Goal: Information Seeking & Learning: Learn about a topic

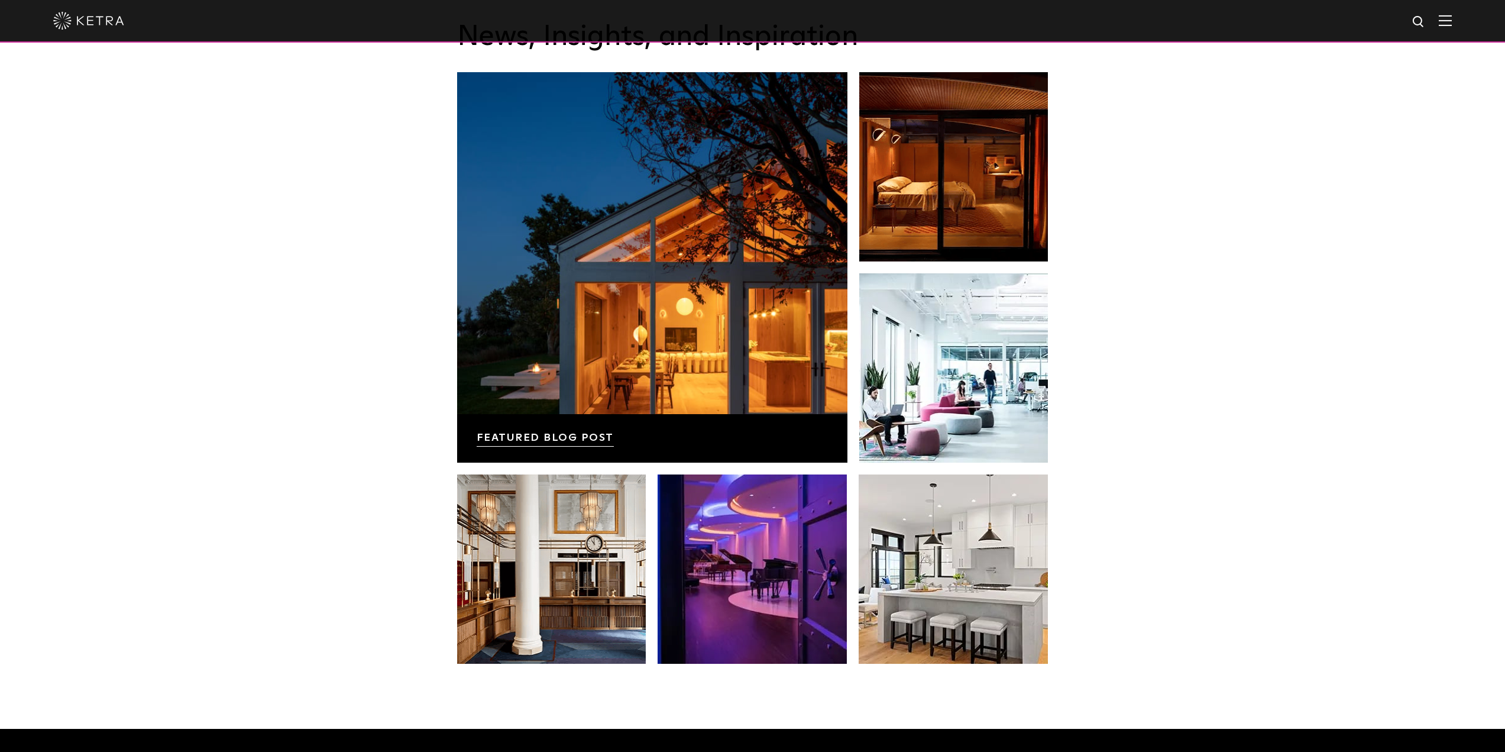
scroll to position [2487, 0]
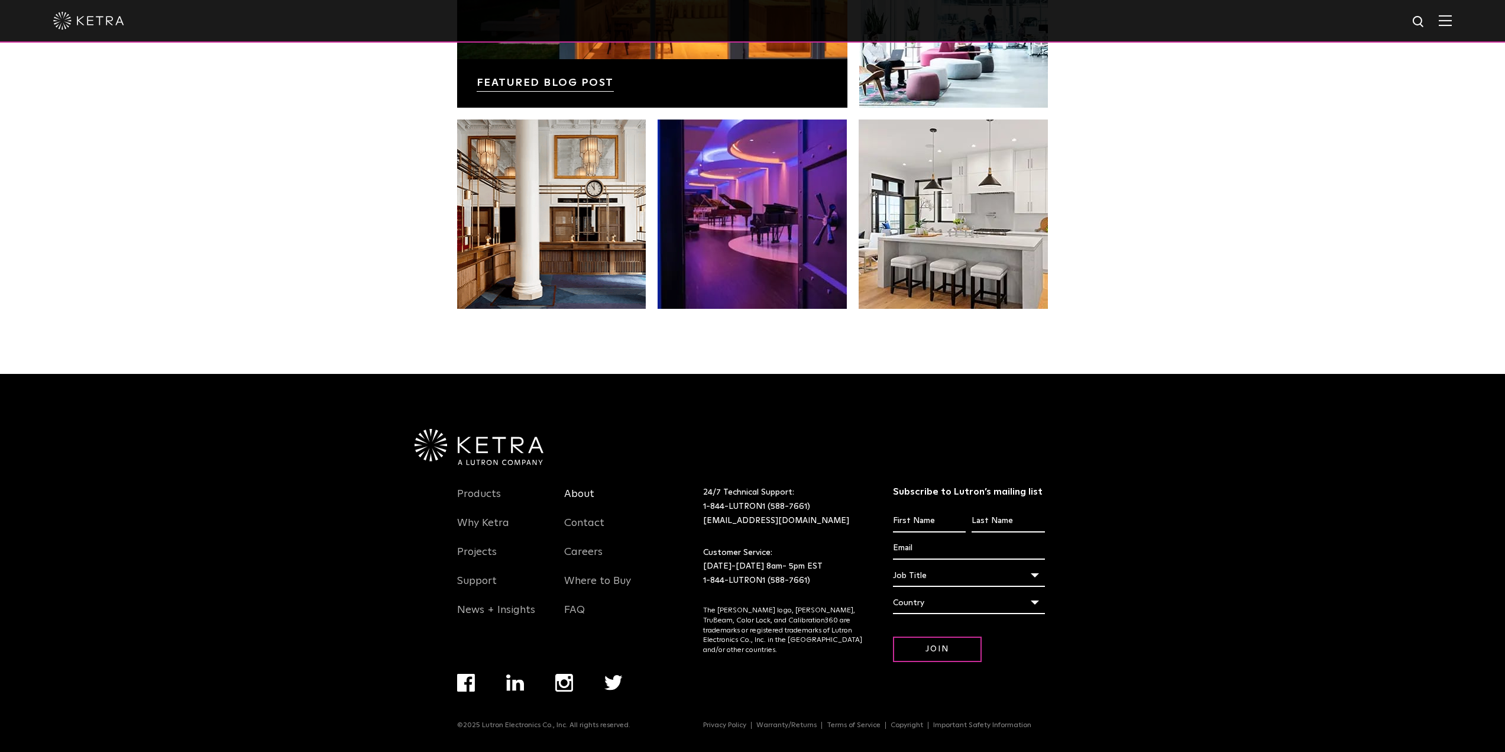
click at [578, 488] on link "About" at bounding box center [579, 500] width 30 height 27
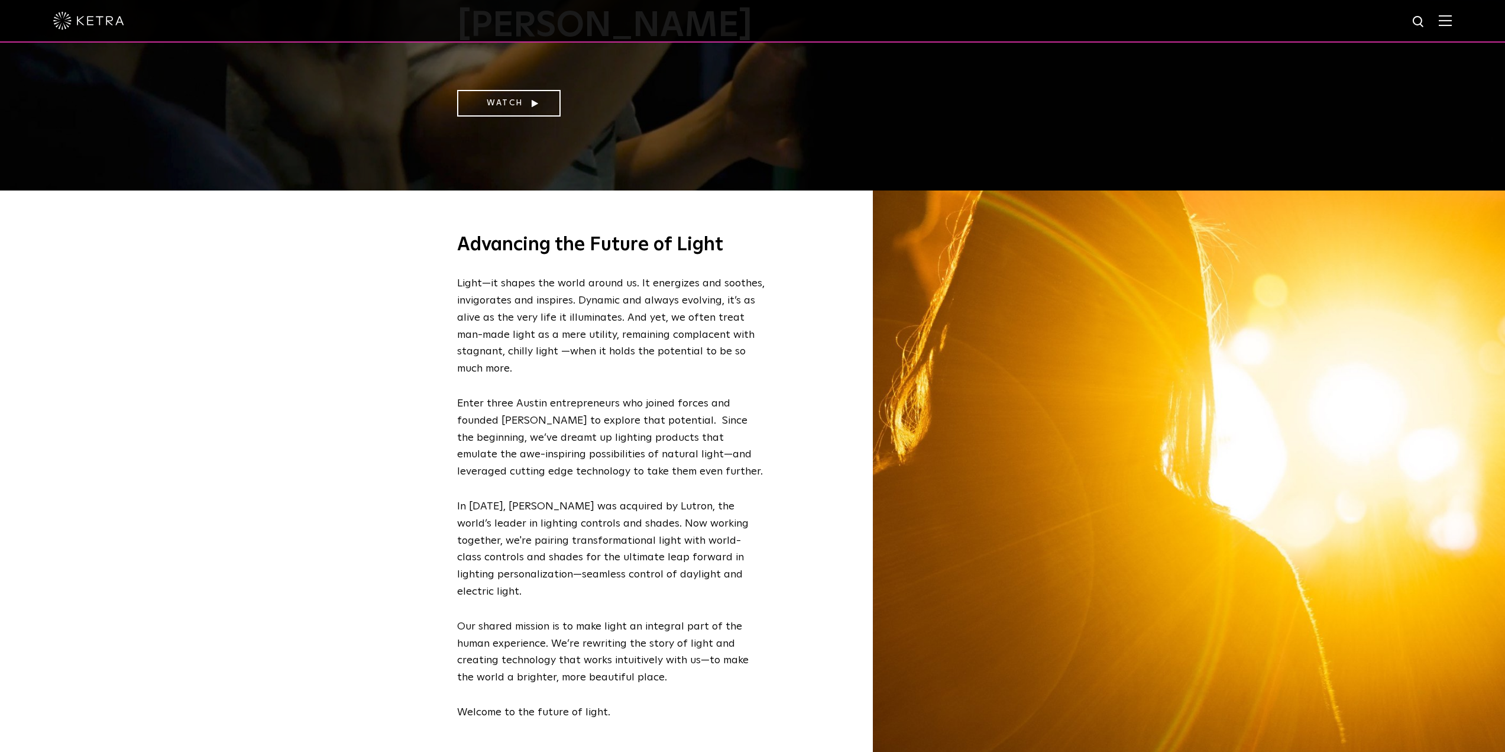
scroll to position [591, 0]
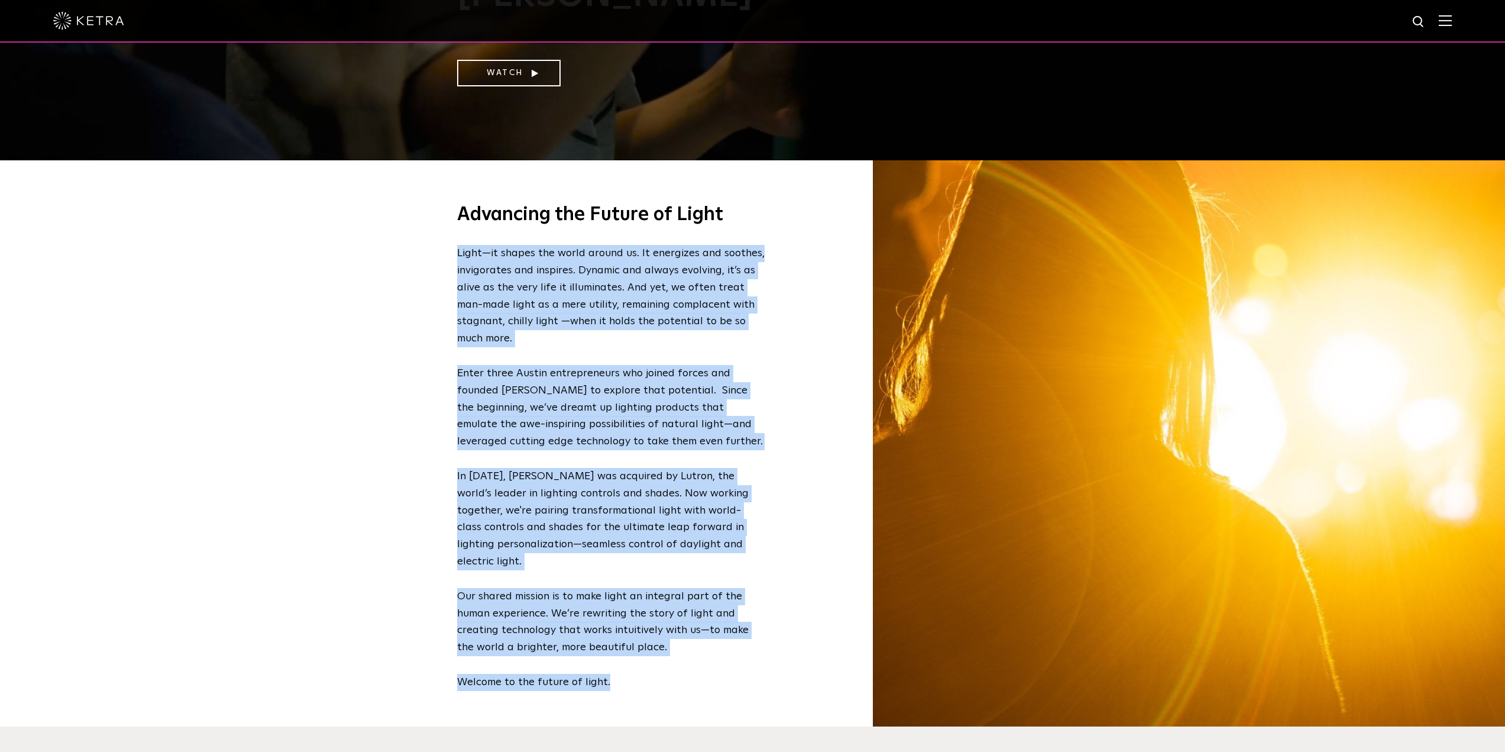
drag, startPoint x: 457, startPoint y: 254, endPoint x: 693, endPoint y: 690, distance: 495.1
click at [693, 690] on div "Advancing the Future of Light Light—it shapes the world around us. It energizes…" at bounding box center [611, 443] width 308 height 566
copy div "Light—it shapes the world around us. It energizes and soothes, invigorates and …"
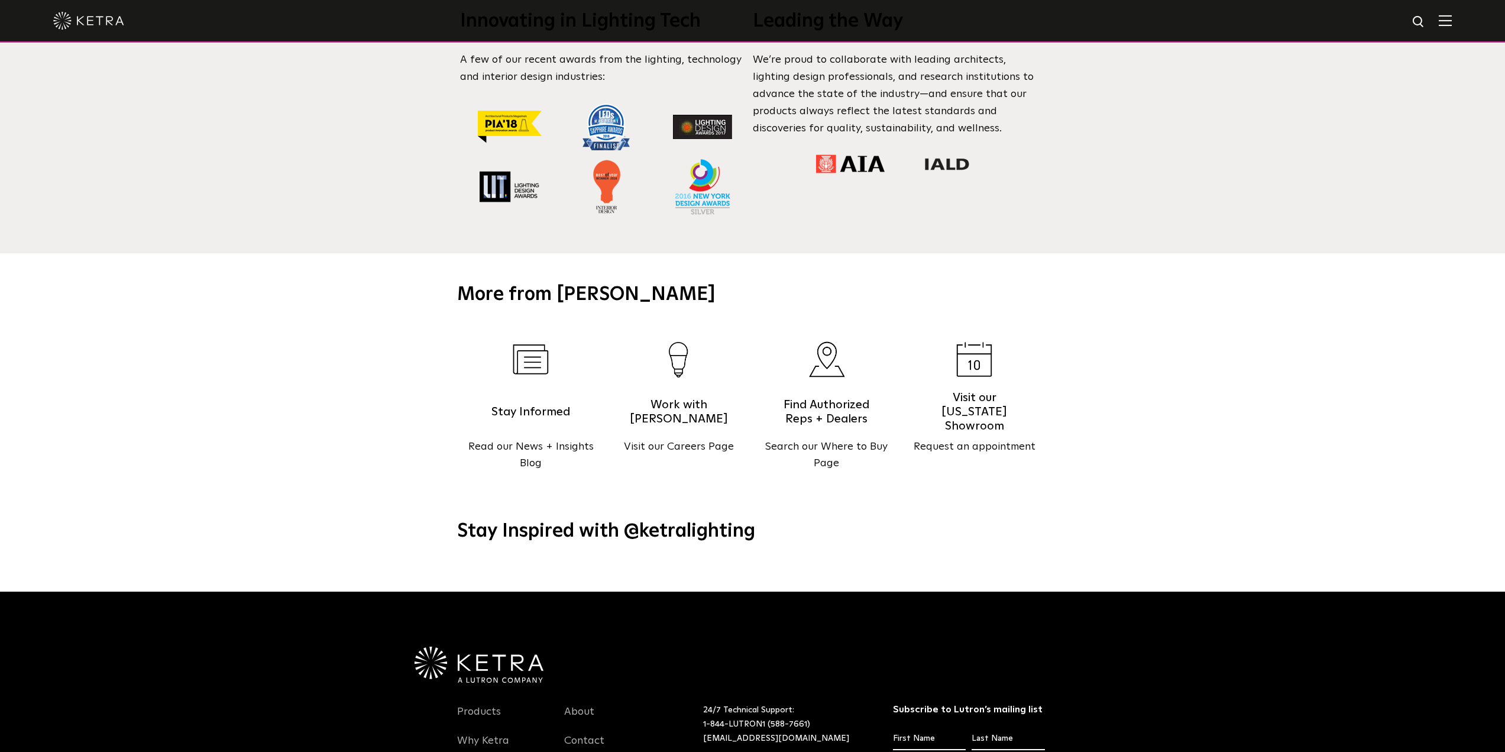
scroll to position [1525, 0]
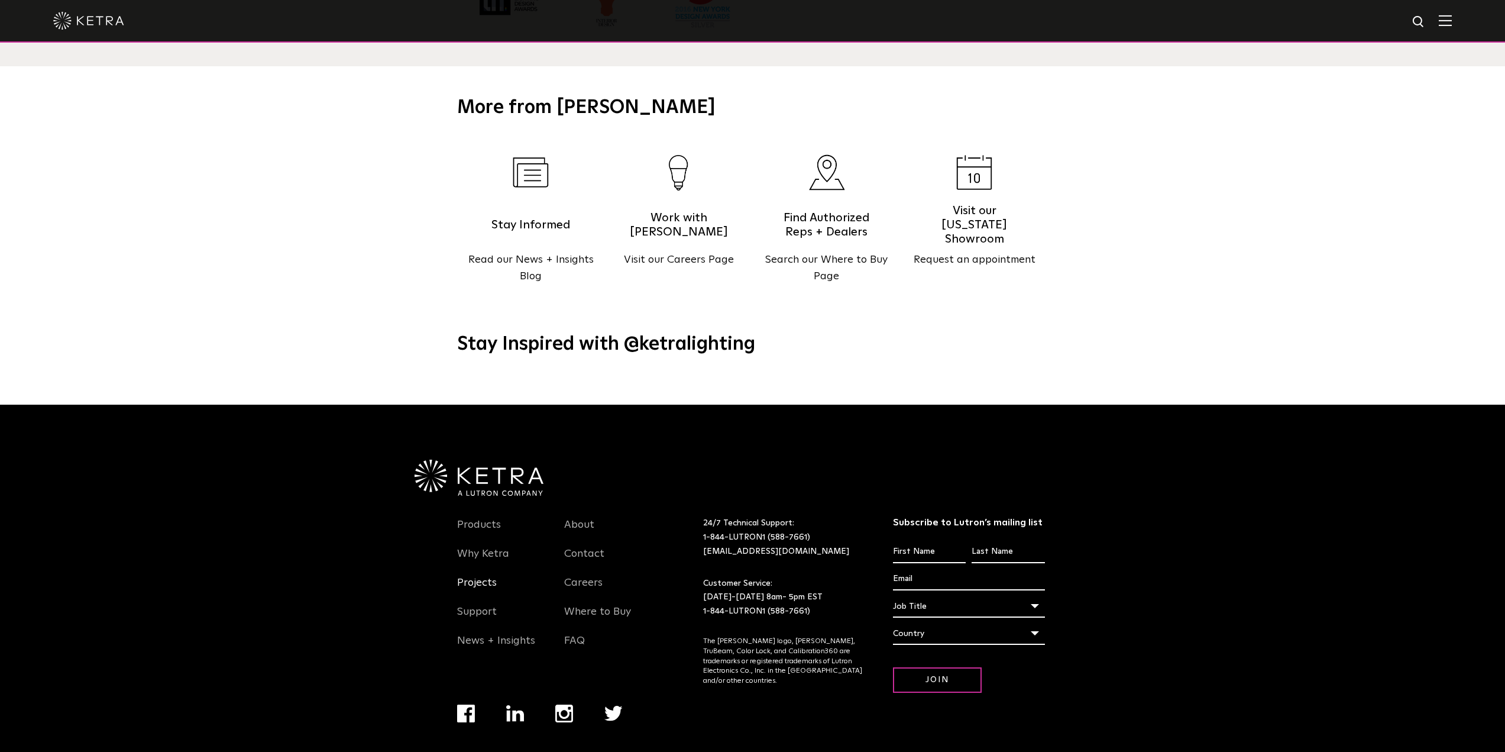
click at [474, 576] on link "Projects" at bounding box center [477, 589] width 40 height 27
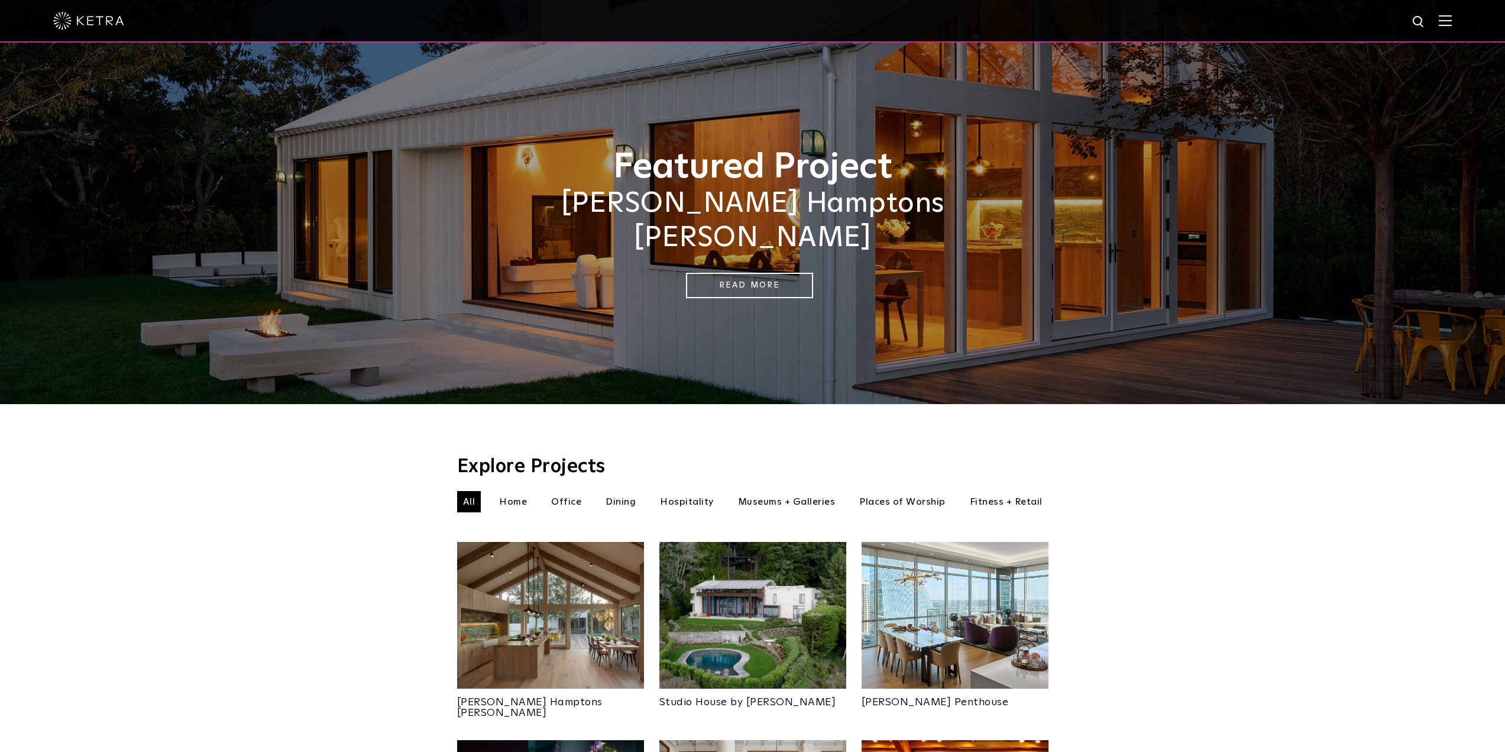
click at [627, 491] on li "Dining" at bounding box center [621, 501] width 42 height 21
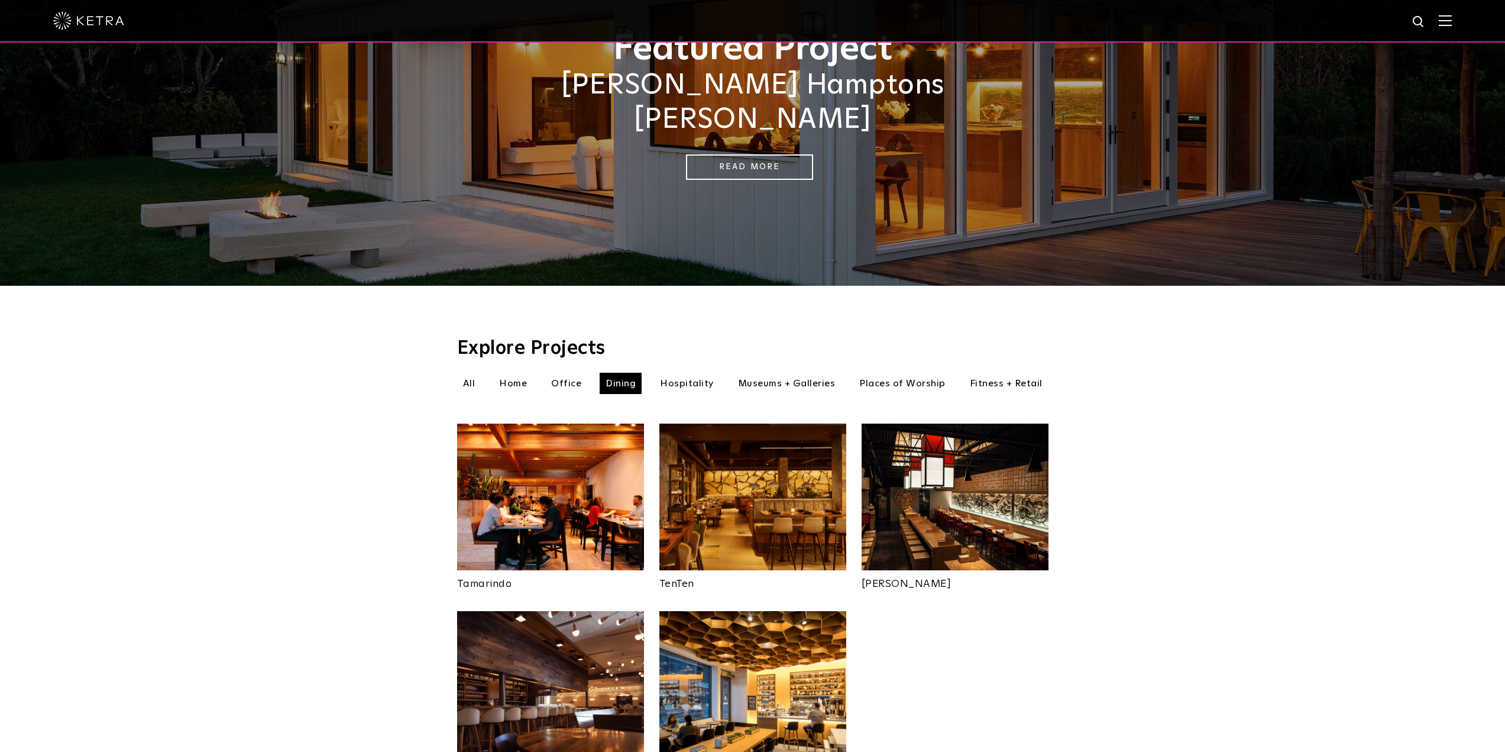
scroll to position [177, 0]
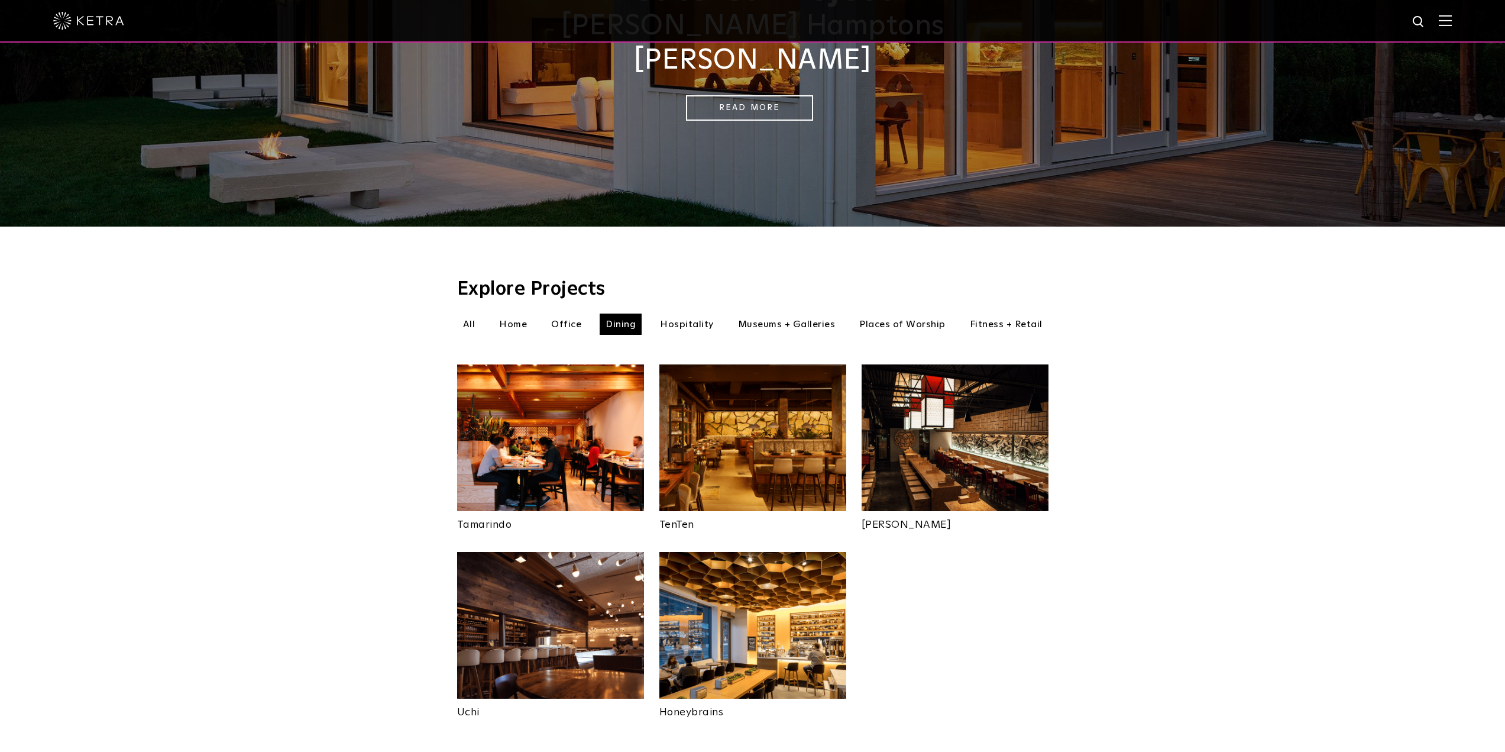
click at [694, 313] on li "Hospitality" at bounding box center [687, 323] width 66 height 21
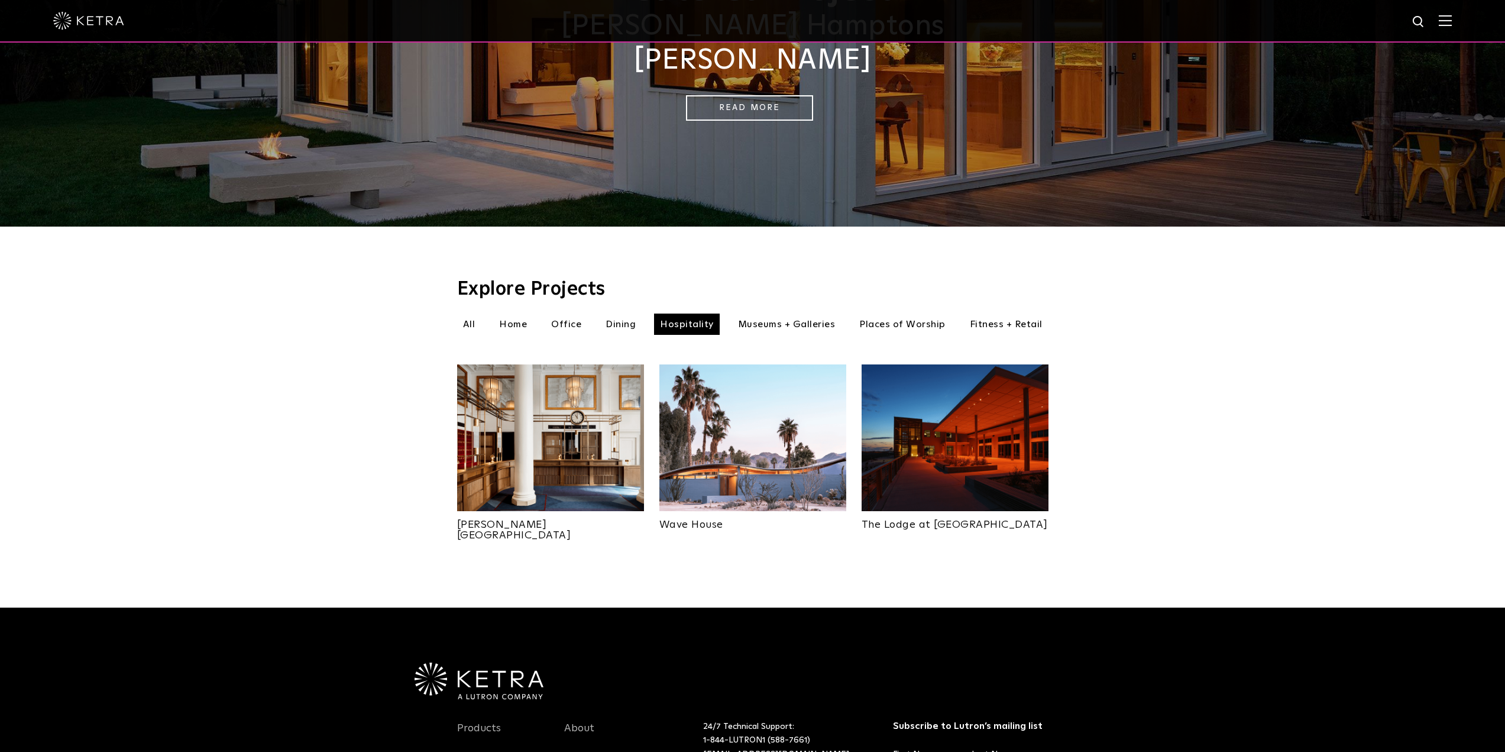
click at [797, 313] on li "Museums + Galleries" at bounding box center [786, 323] width 109 height 21
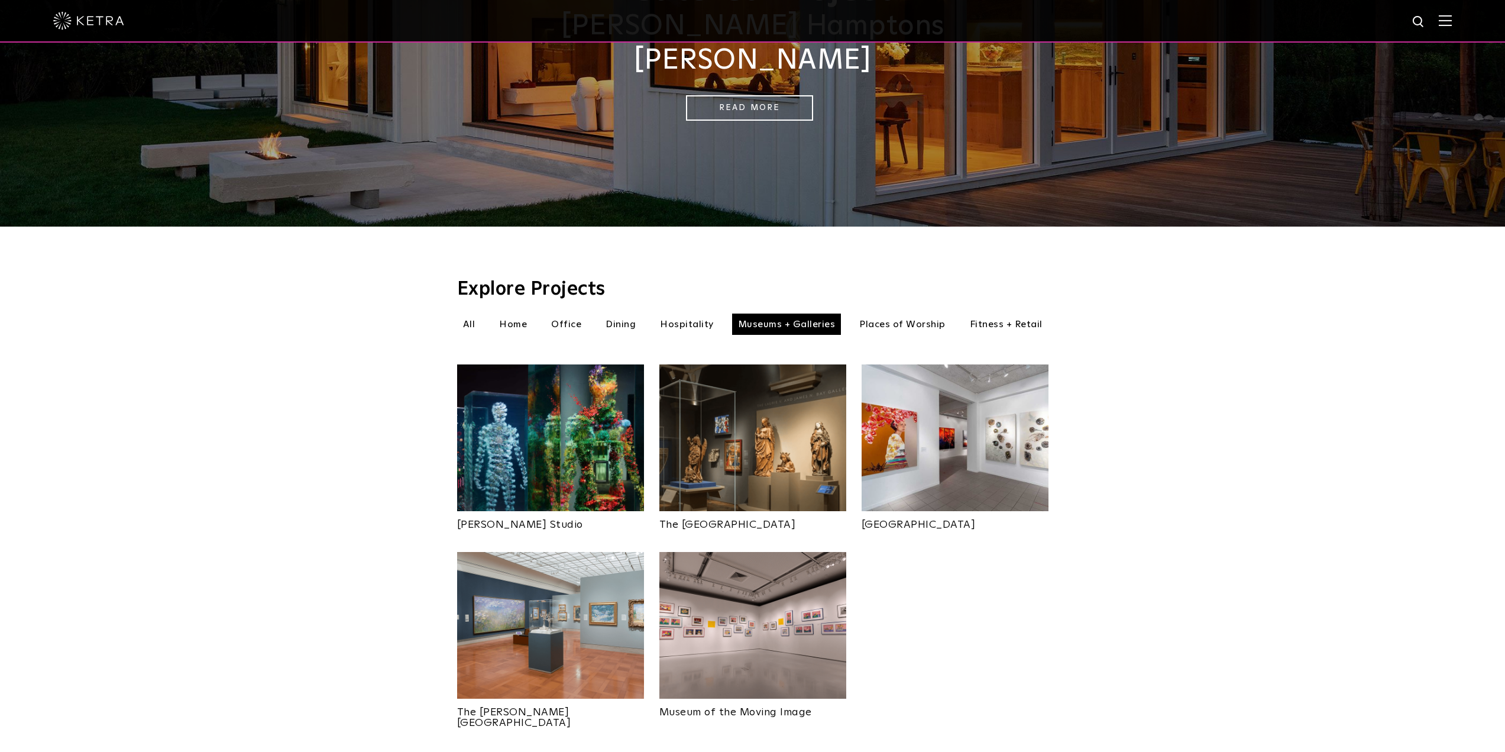
click at [470, 313] on li "All" at bounding box center [469, 323] width 24 height 21
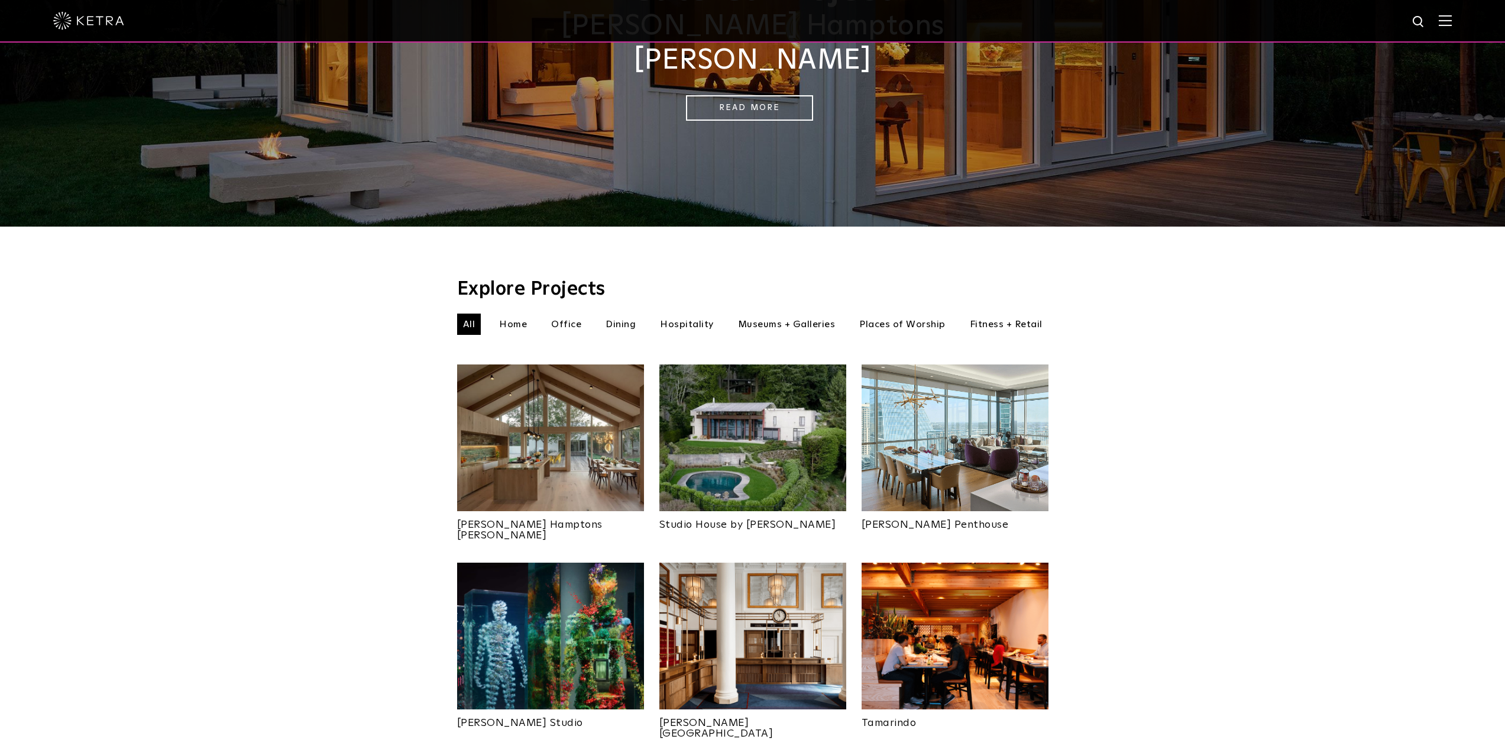
click at [510, 313] on li "Home" at bounding box center [513, 323] width 40 height 21
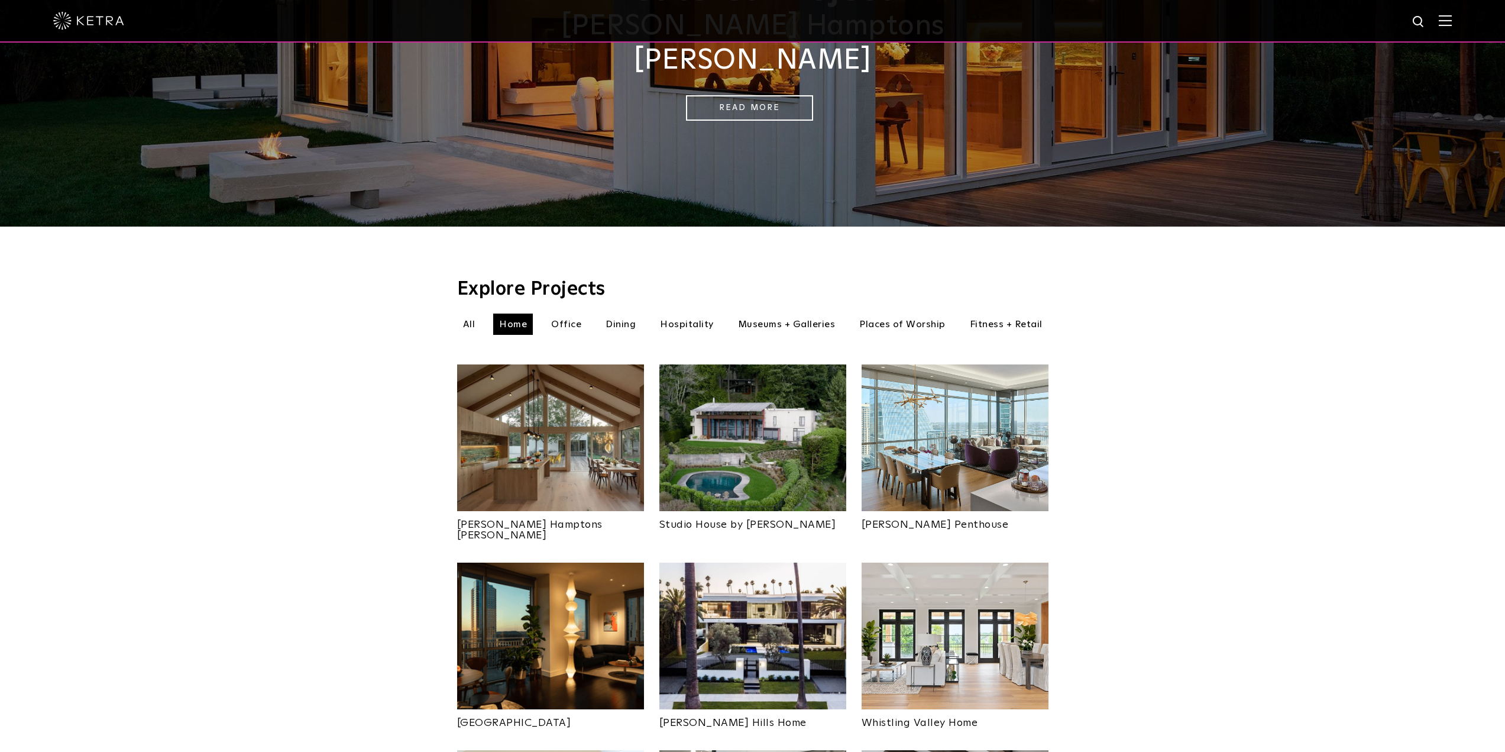
click at [972, 393] on img at bounding box center [955, 437] width 187 height 147
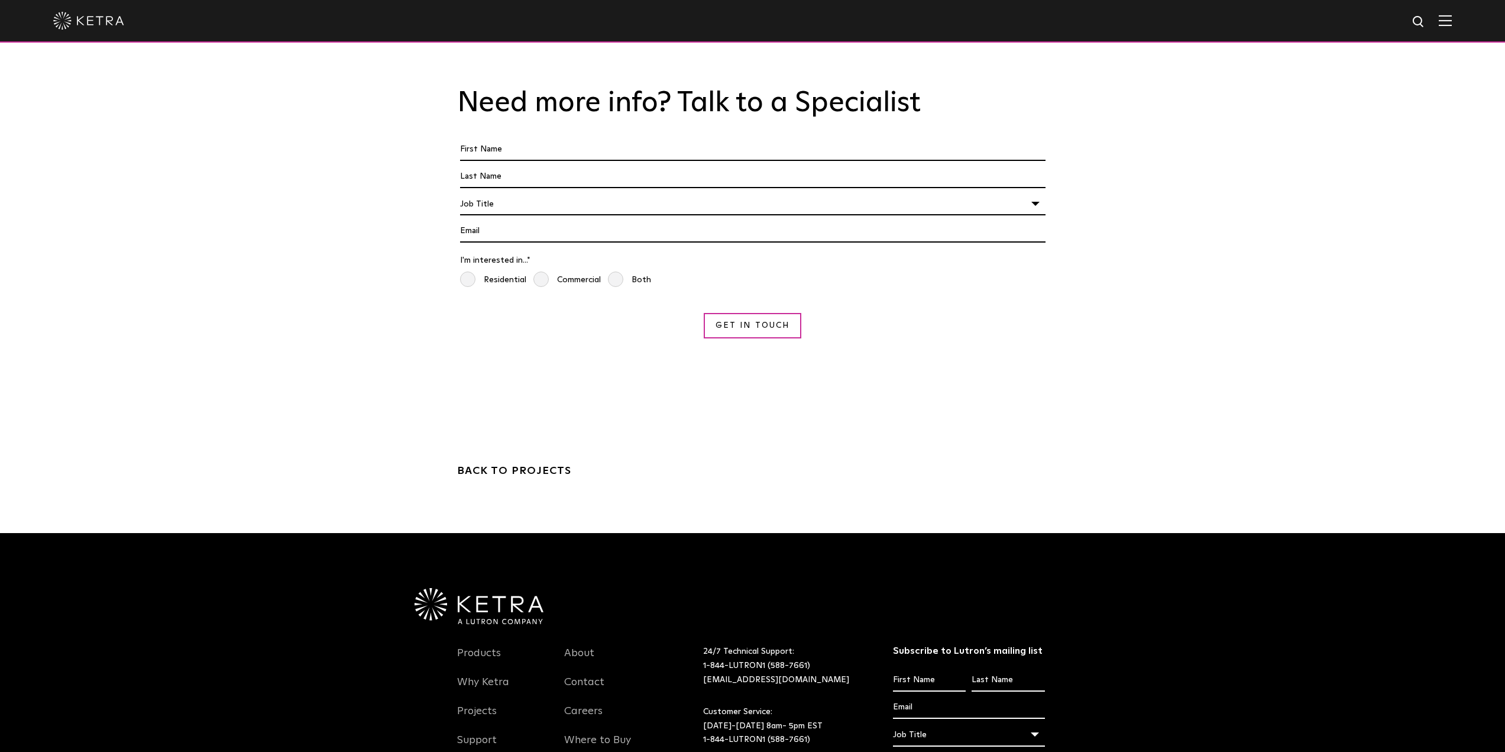
scroll to position [5047, 0]
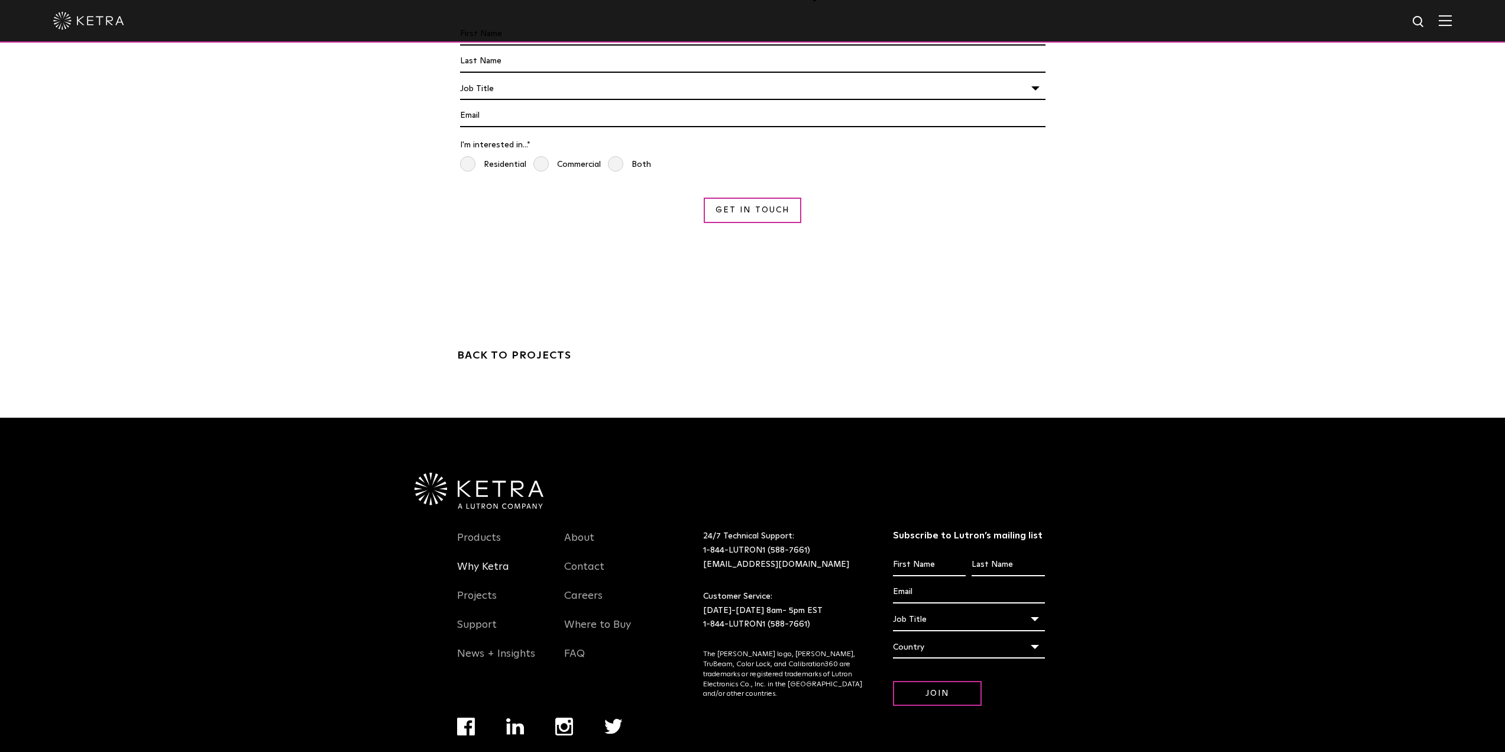
click at [480, 560] on link "Why Ketra" at bounding box center [483, 573] width 52 height 27
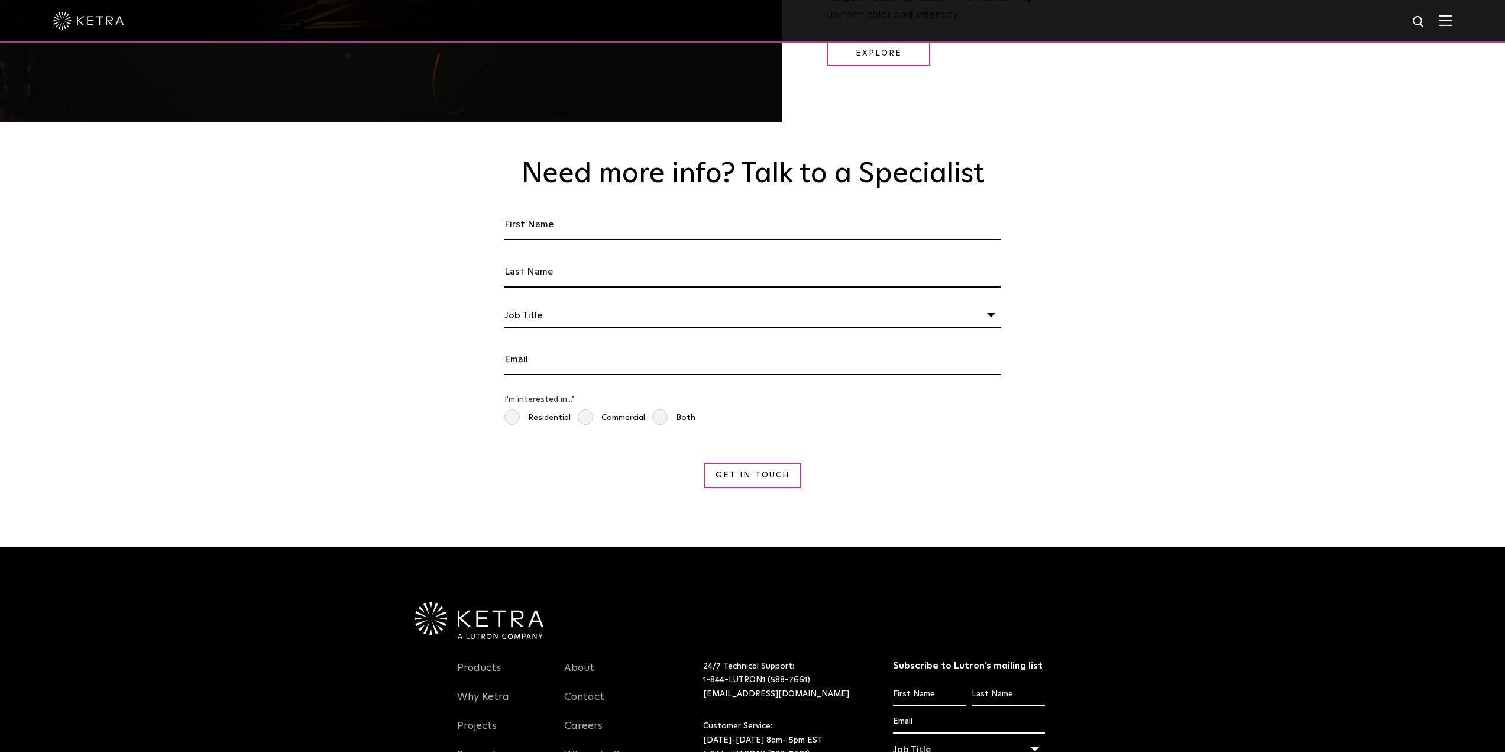
scroll to position [2230, 0]
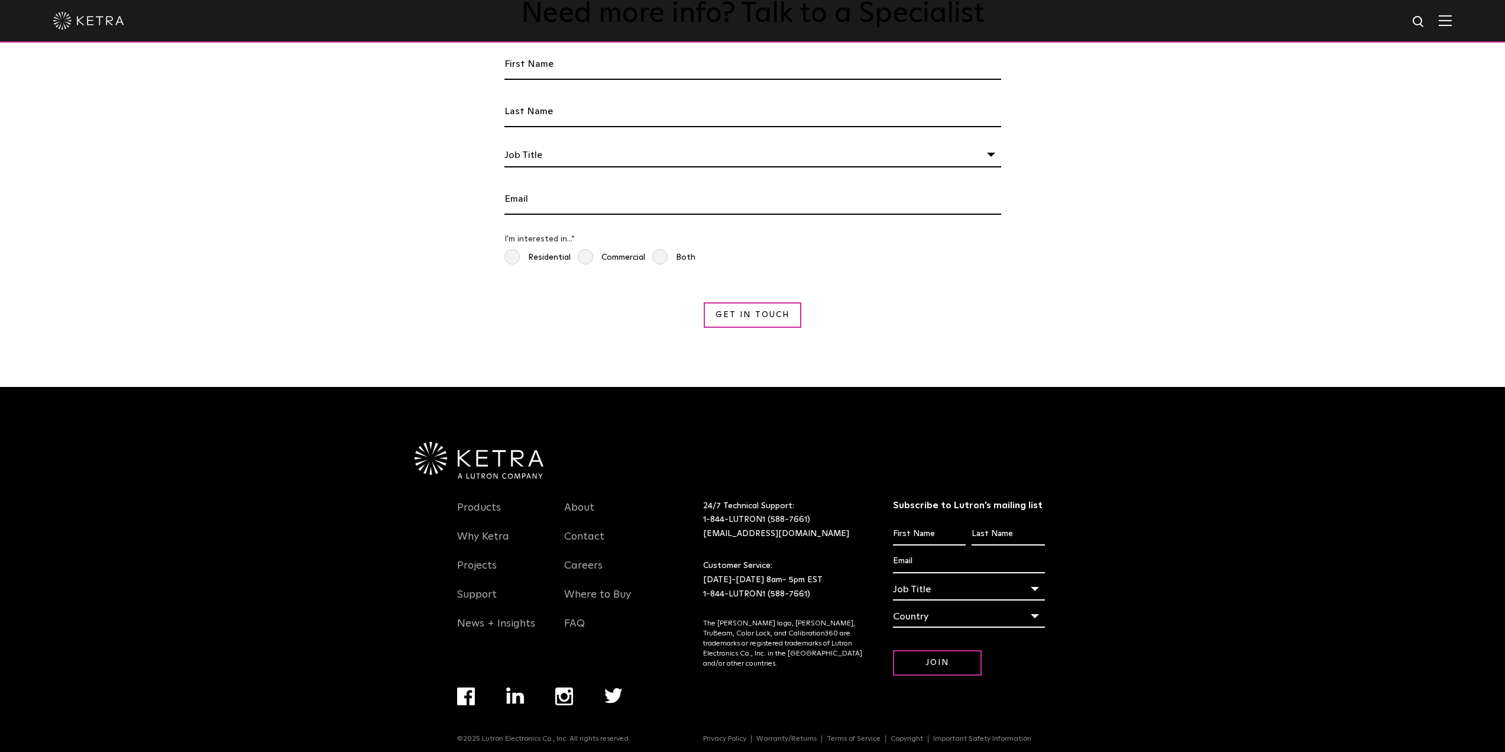
click at [591, 615] on li "FAQ" at bounding box center [609, 629] width 90 height 29
click at [572, 617] on link "FAQ" at bounding box center [574, 630] width 21 height 27
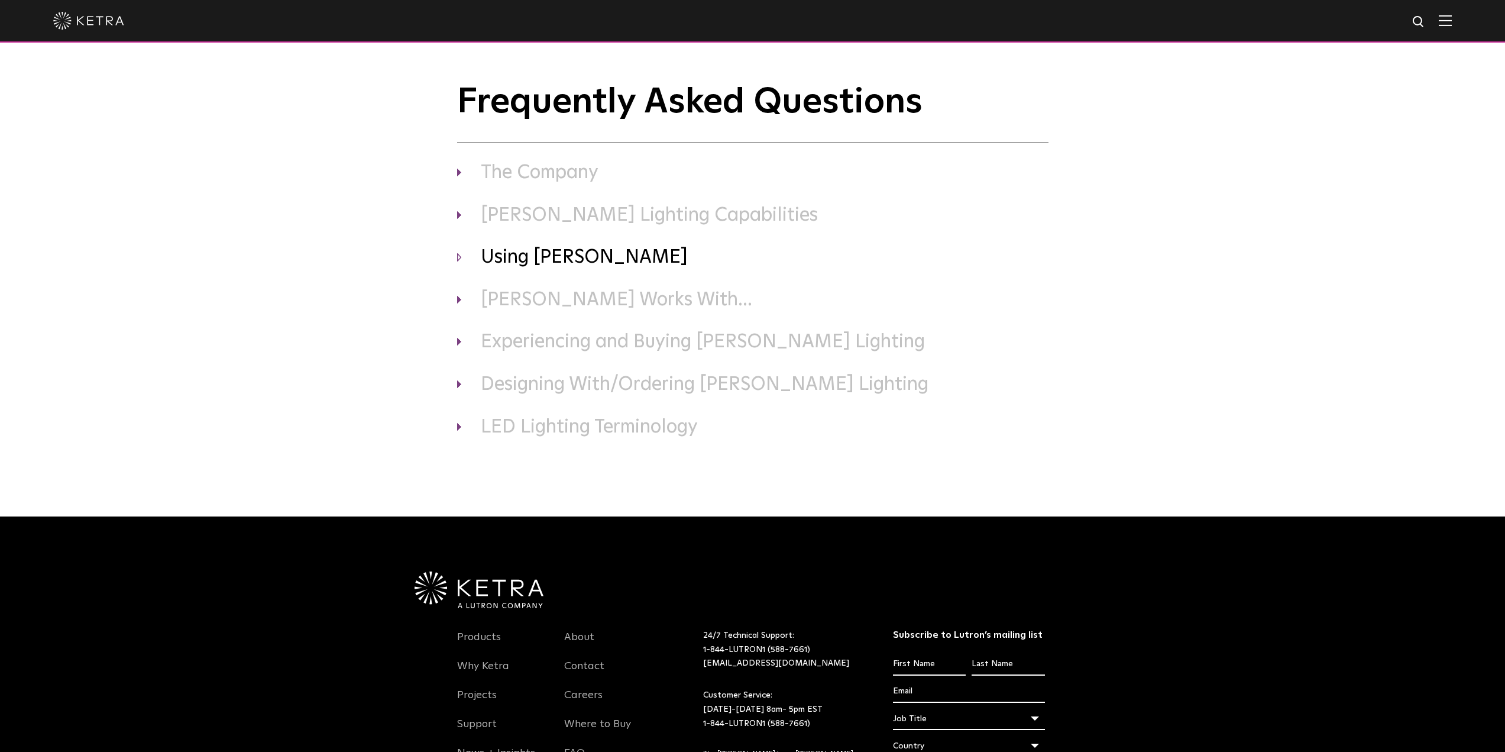
click at [541, 263] on h3 "Using [PERSON_NAME]" at bounding box center [752, 257] width 591 height 25
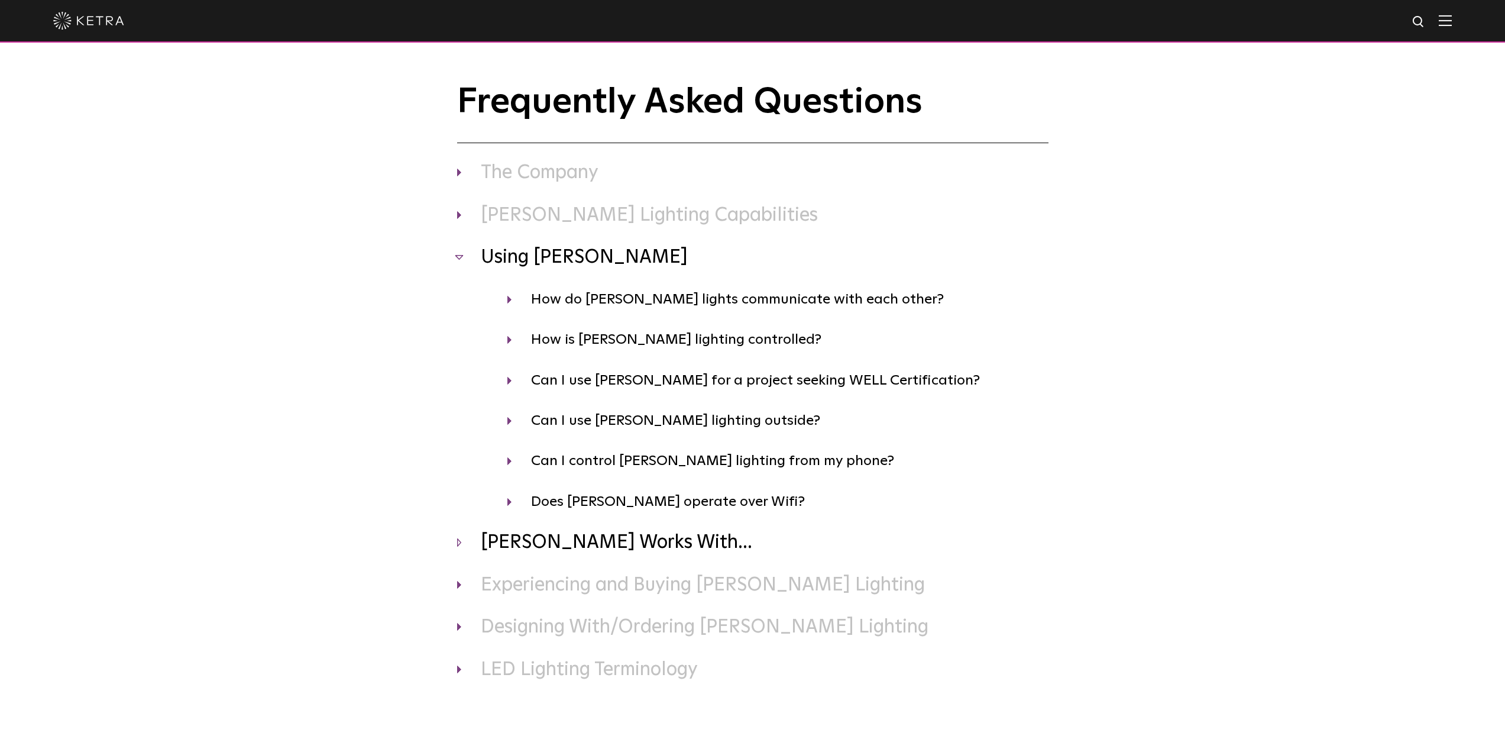
click at [491, 545] on h3 "Ketra Works With..." at bounding box center [752, 542] width 591 height 25
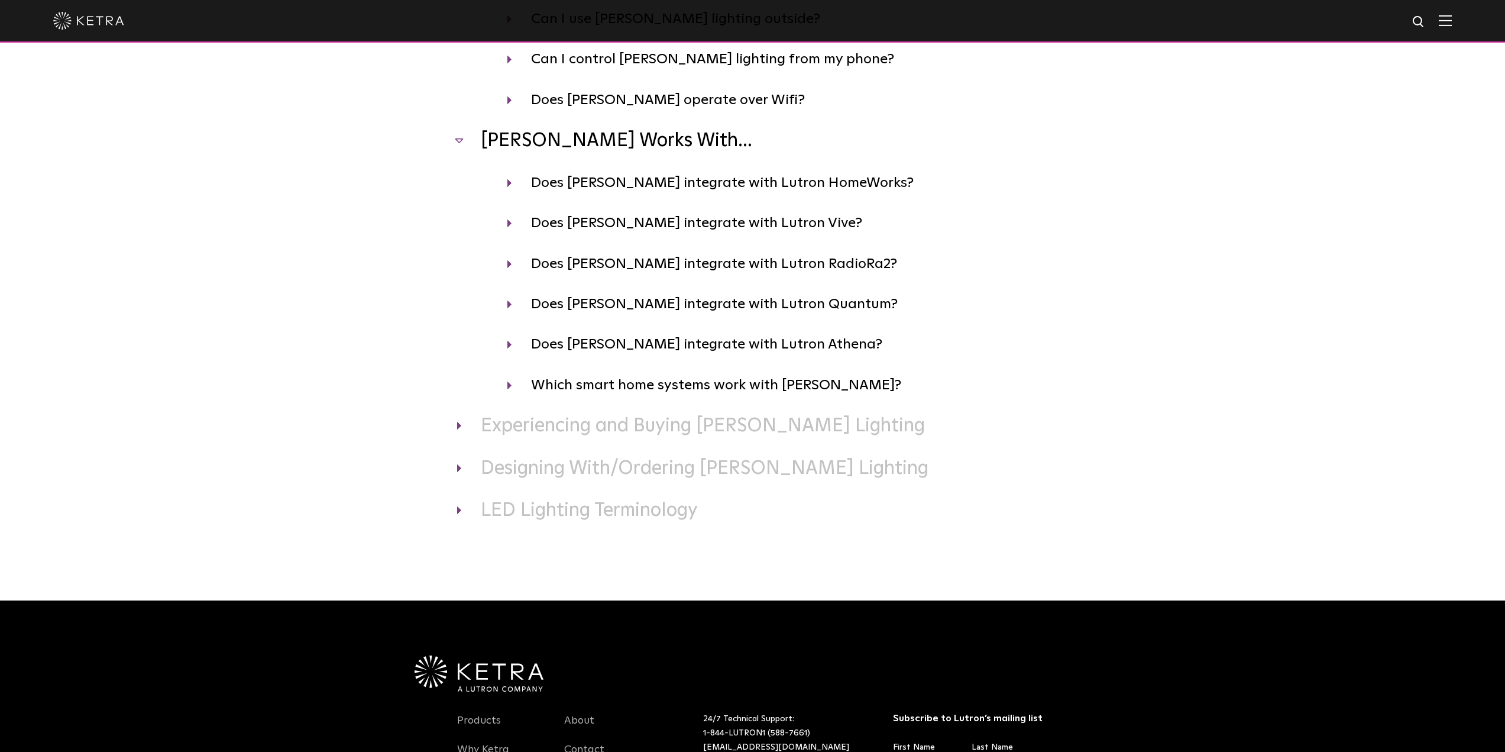
scroll to position [414, 0]
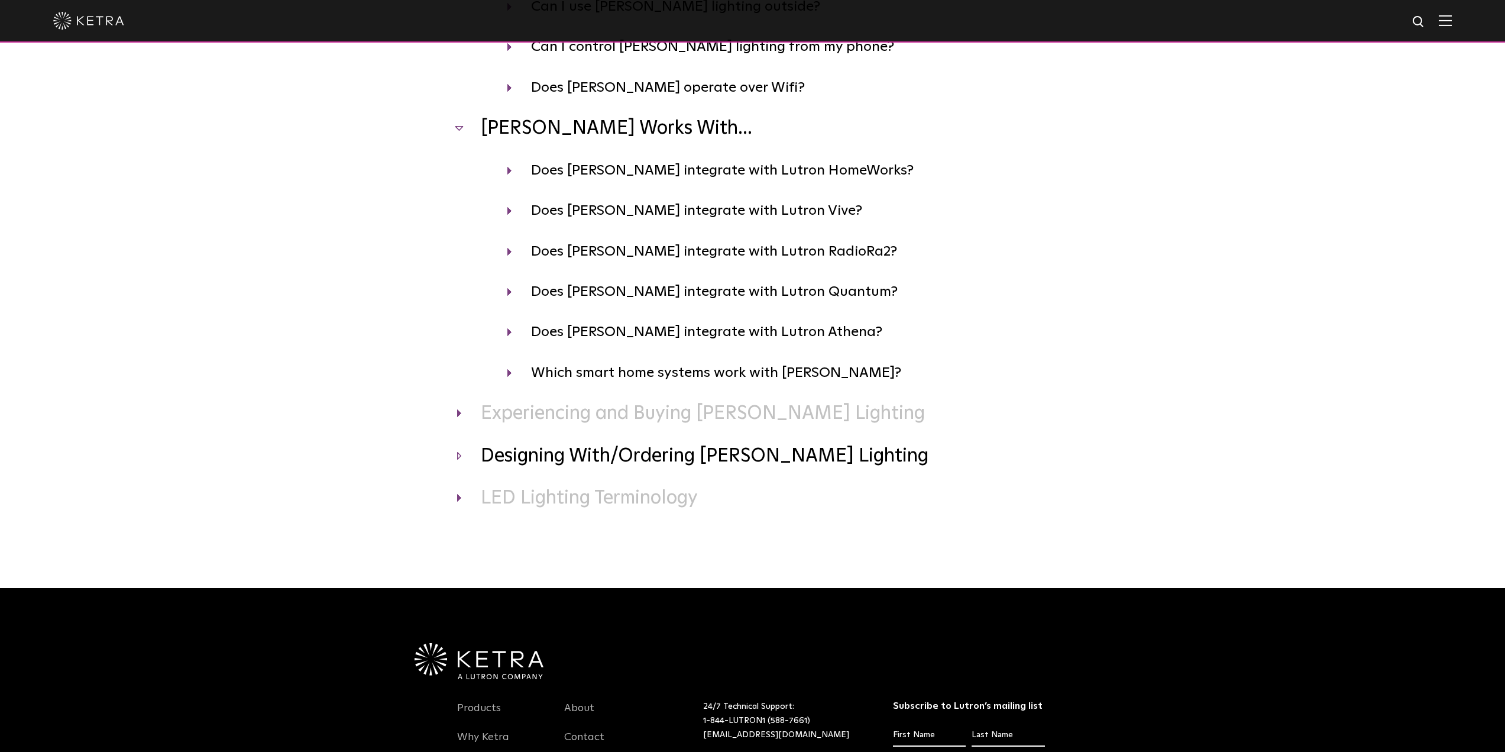
click at [522, 462] on h3 "Designing With/Ordering Ketra Lighting" at bounding box center [752, 456] width 591 height 25
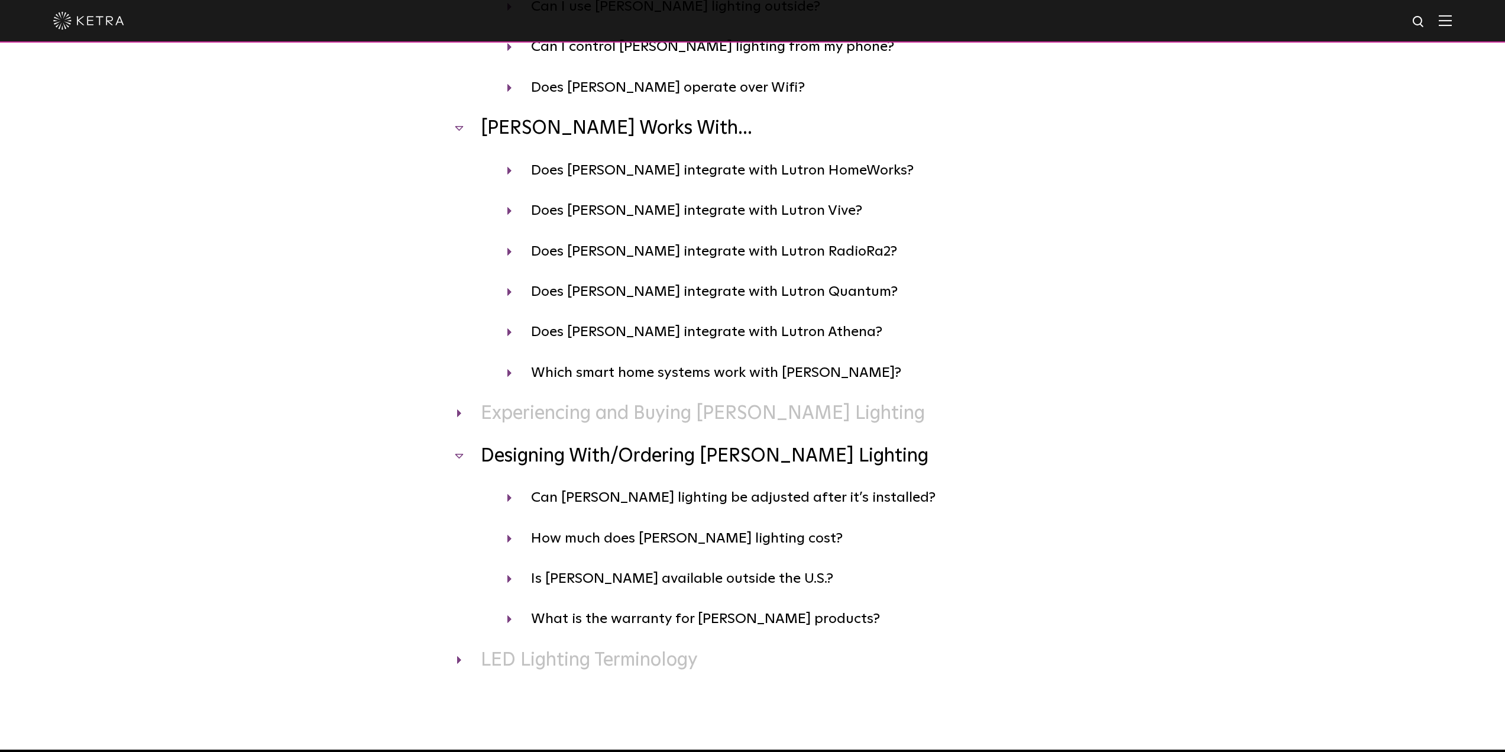
click at [539, 439] on div "The Company Where is Ketra headquartered? Ketra is headquartered in the heart o…" at bounding box center [752, 209] width 591 height 925
click at [534, 423] on h3 "Experiencing and Buying Ketra Lighting" at bounding box center [752, 414] width 591 height 25
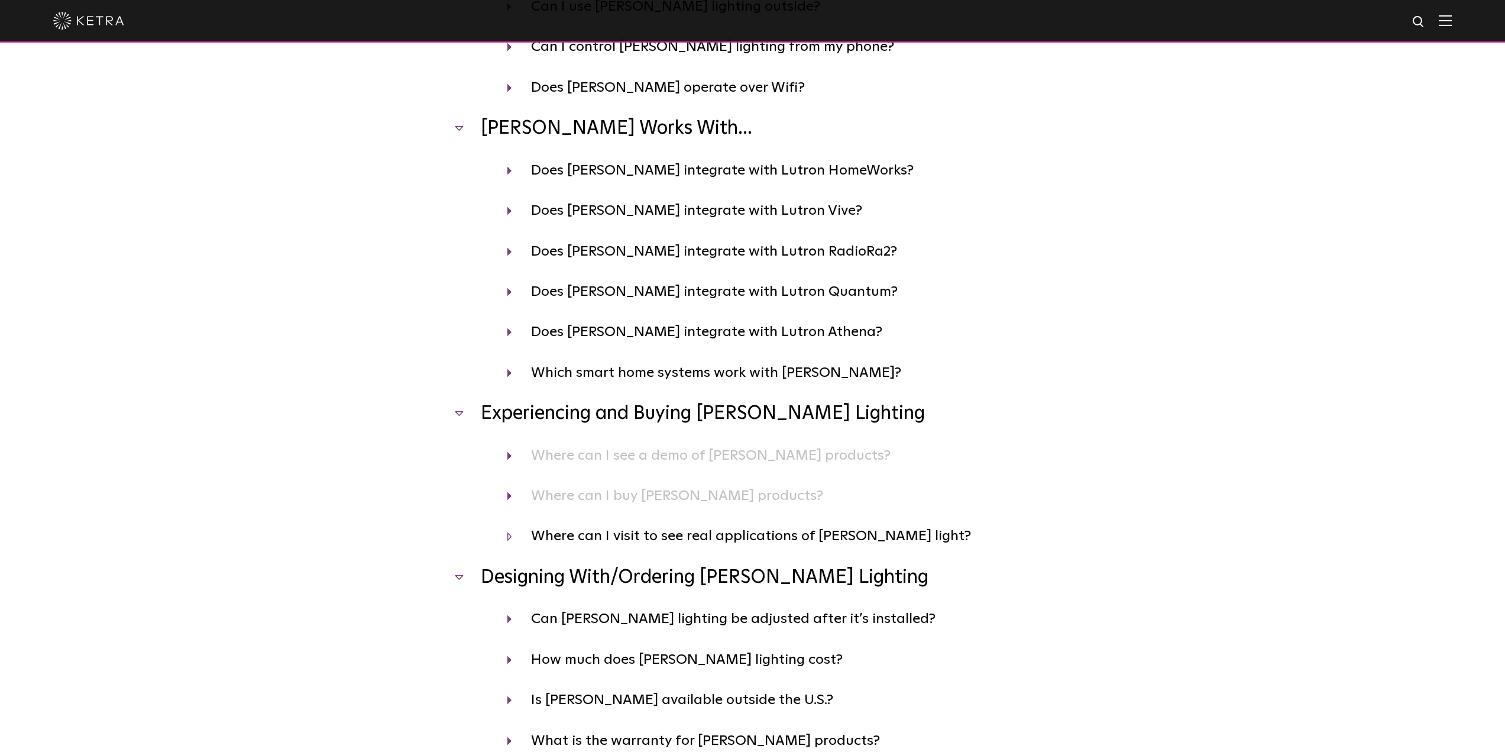
click at [633, 538] on h4 "Where can I visit to see real applications of Ketra light?" at bounding box center [777, 536] width 541 height 22
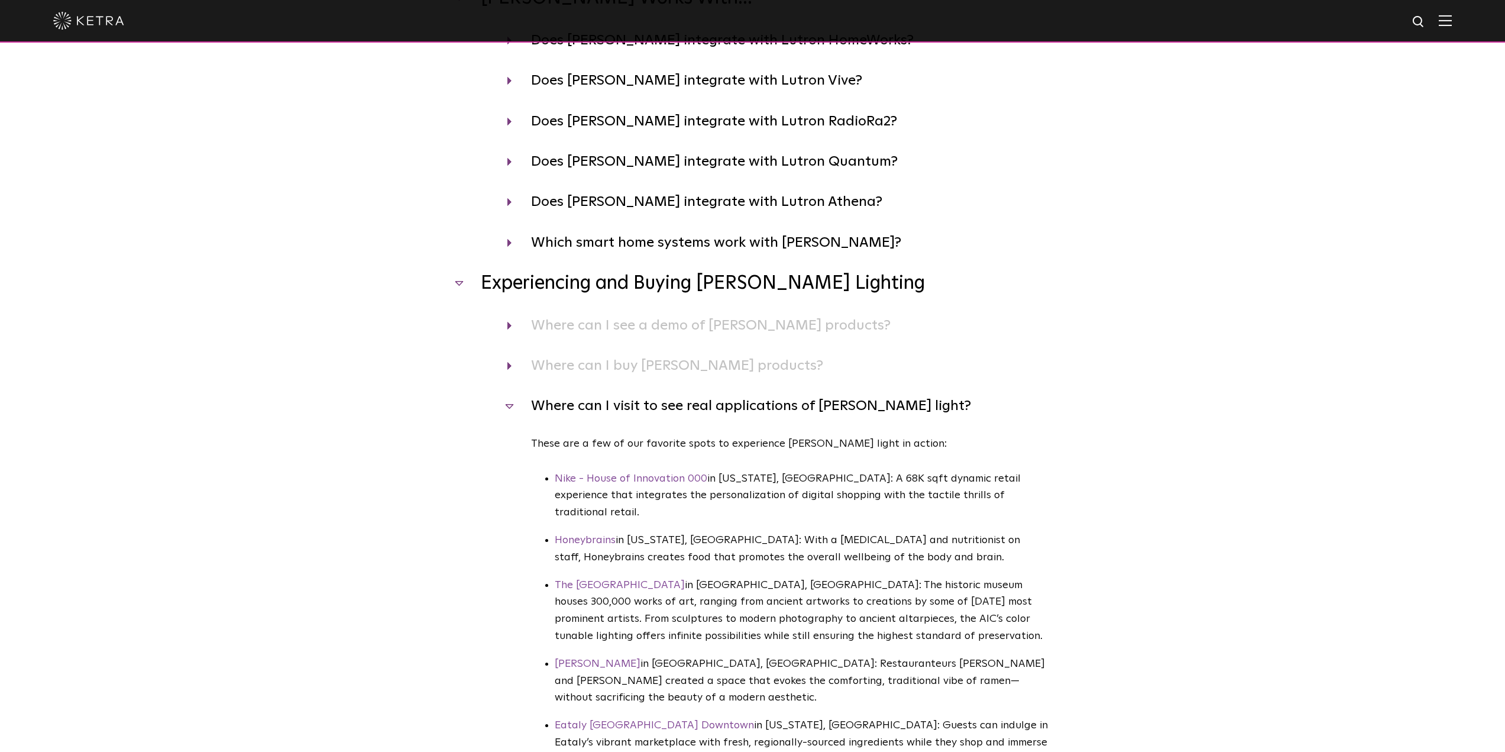
scroll to position [591, 0]
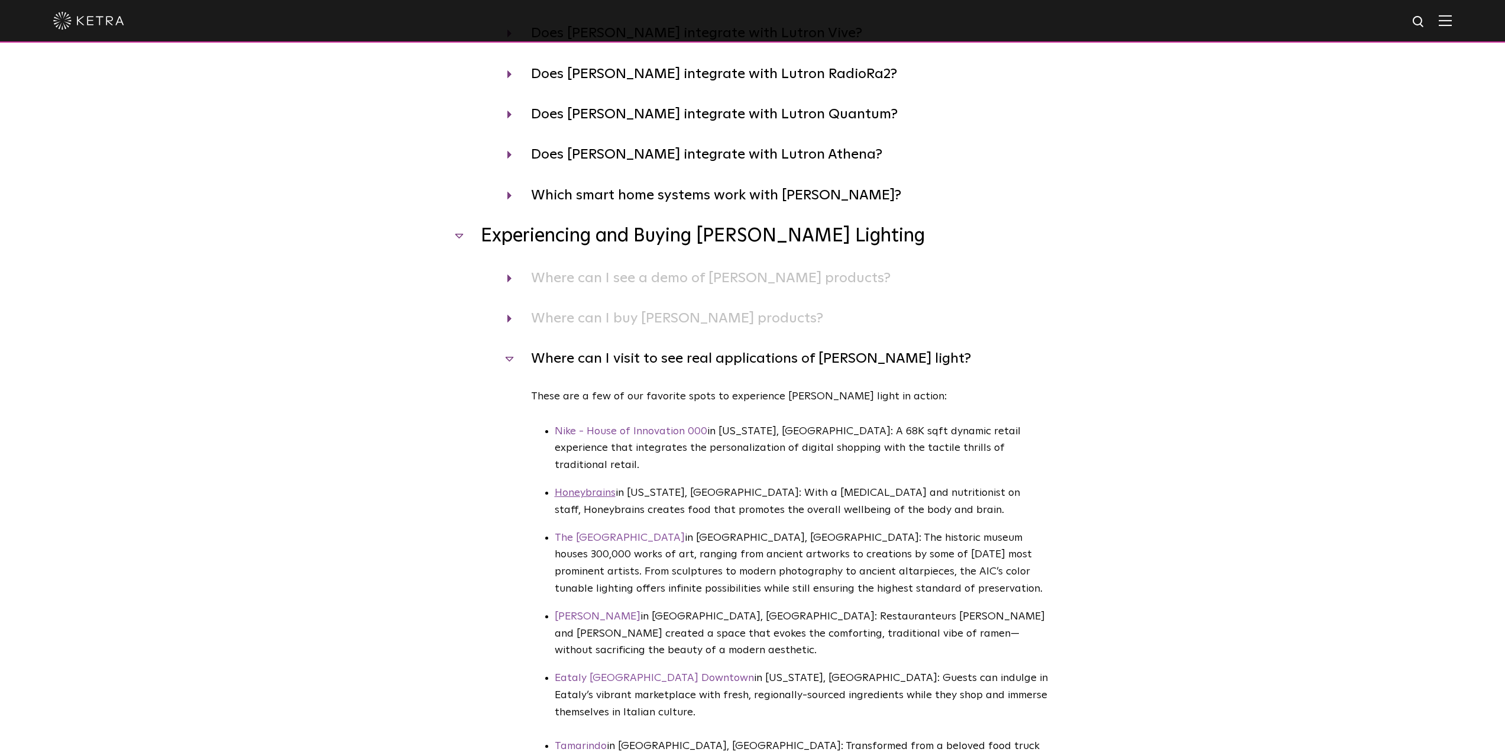
click at [580, 487] on link "Honeybrains" at bounding box center [585, 492] width 61 height 11
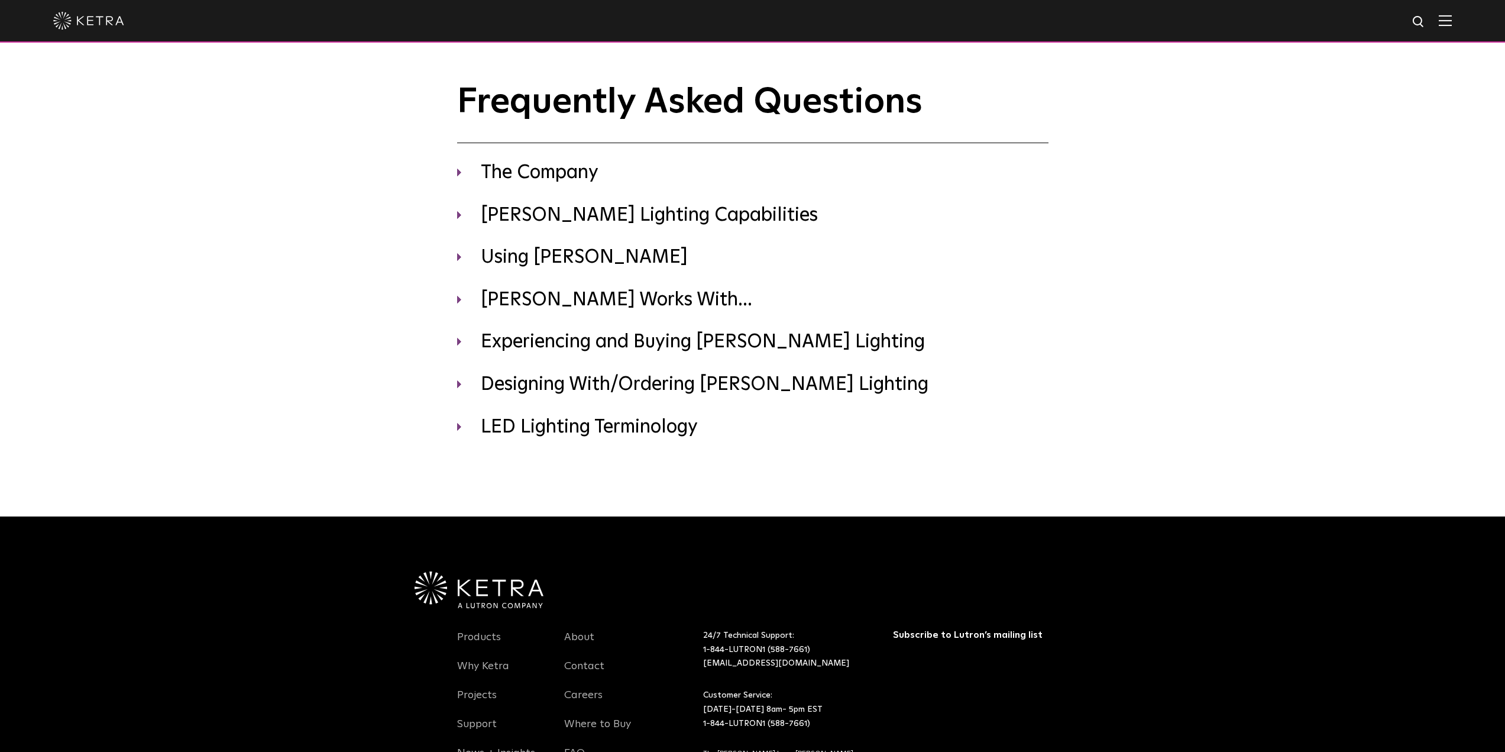
scroll to position [146, 0]
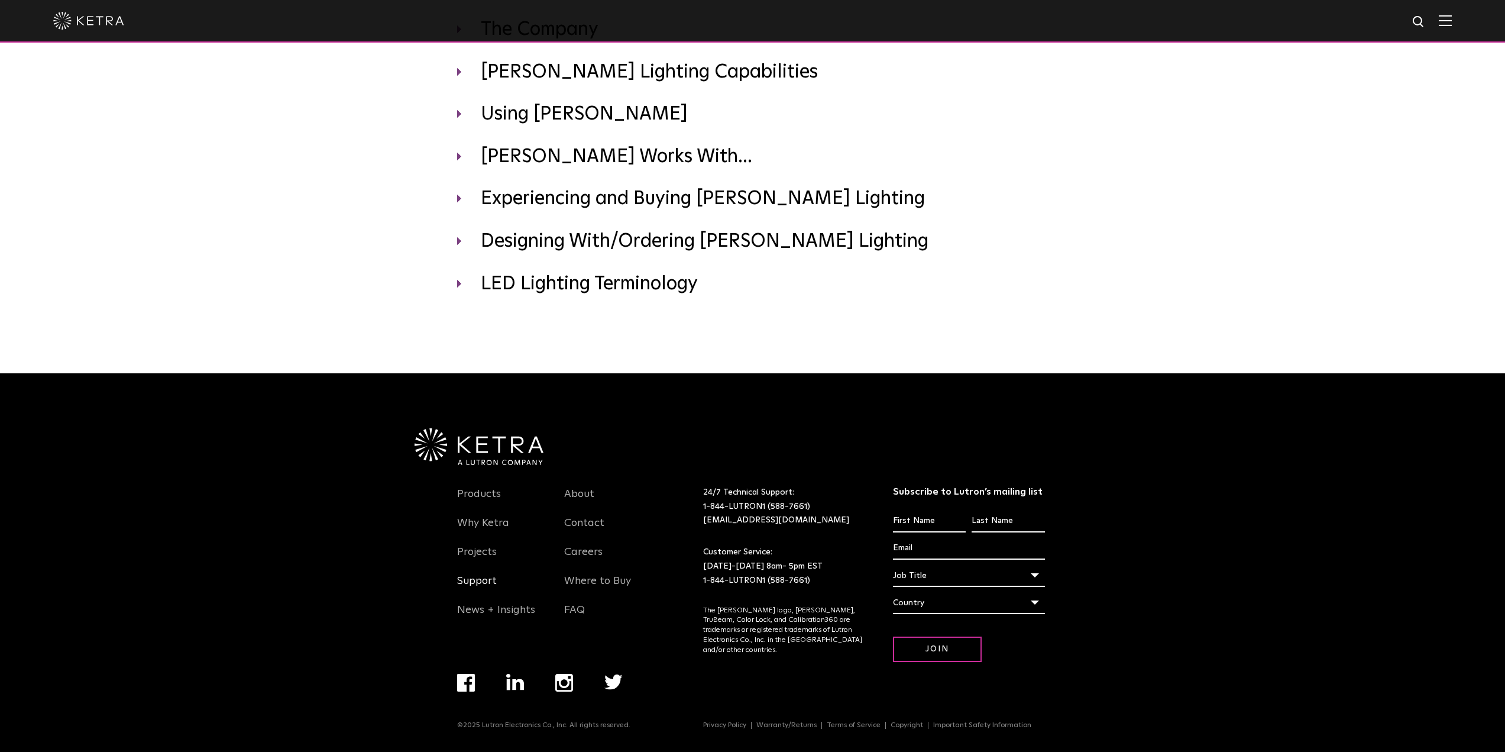
click at [461, 584] on link "Support" at bounding box center [477, 587] width 40 height 27
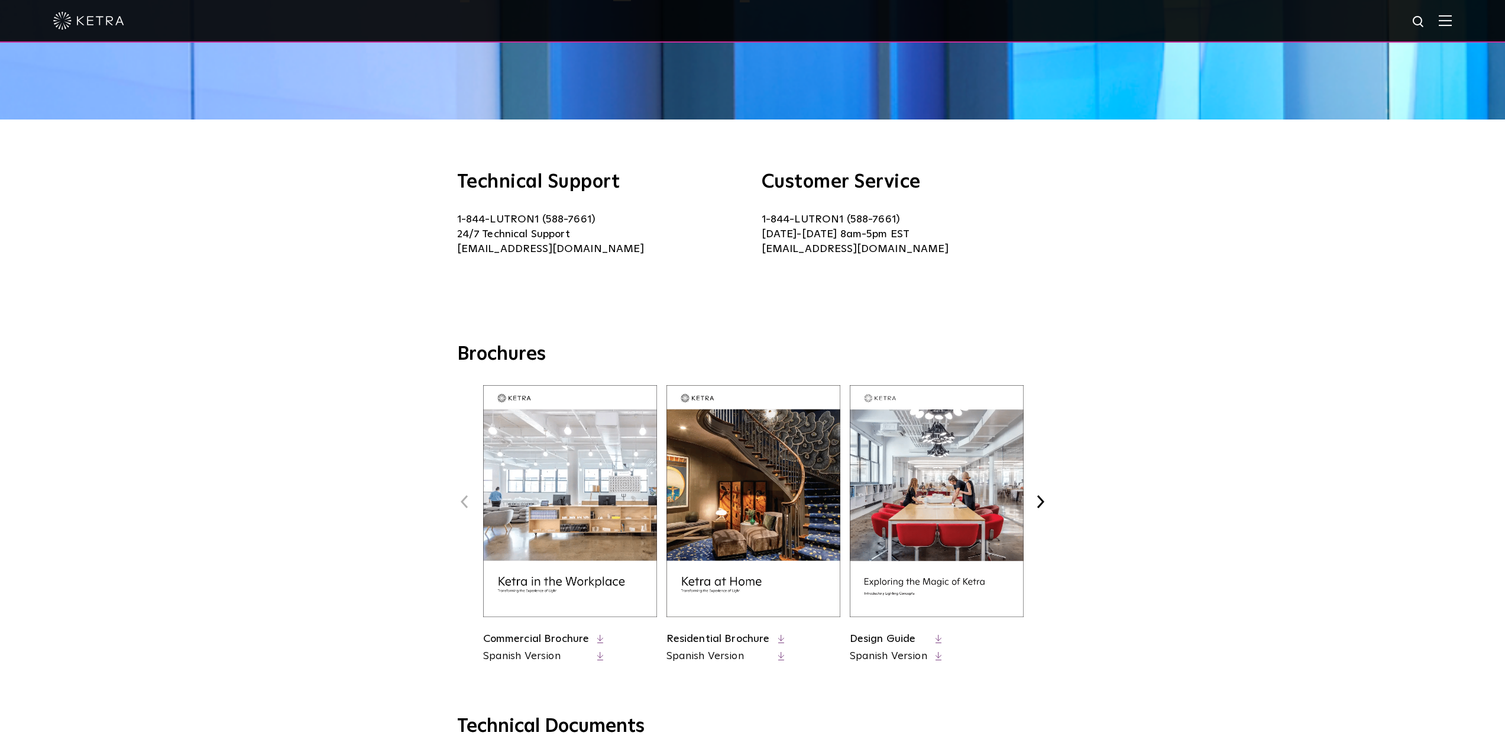
scroll to position [237, 0]
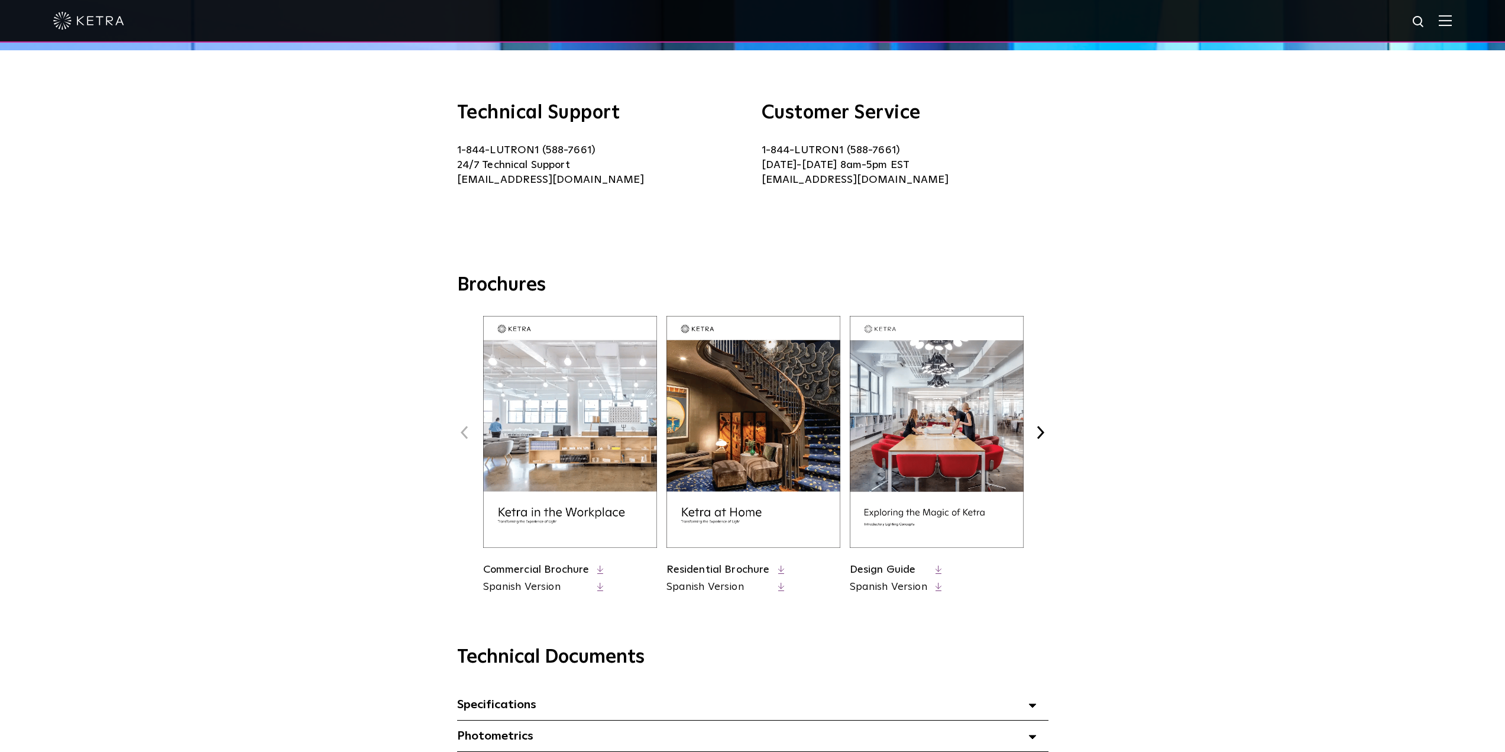
click at [601, 568] on icon at bounding box center [600, 569] width 7 height 9
click at [781, 571] on icon at bounding box center [781, 569] width 7 height 9
click at [937, 572] on icon at bounding box center [939, 569] width 7 height 9
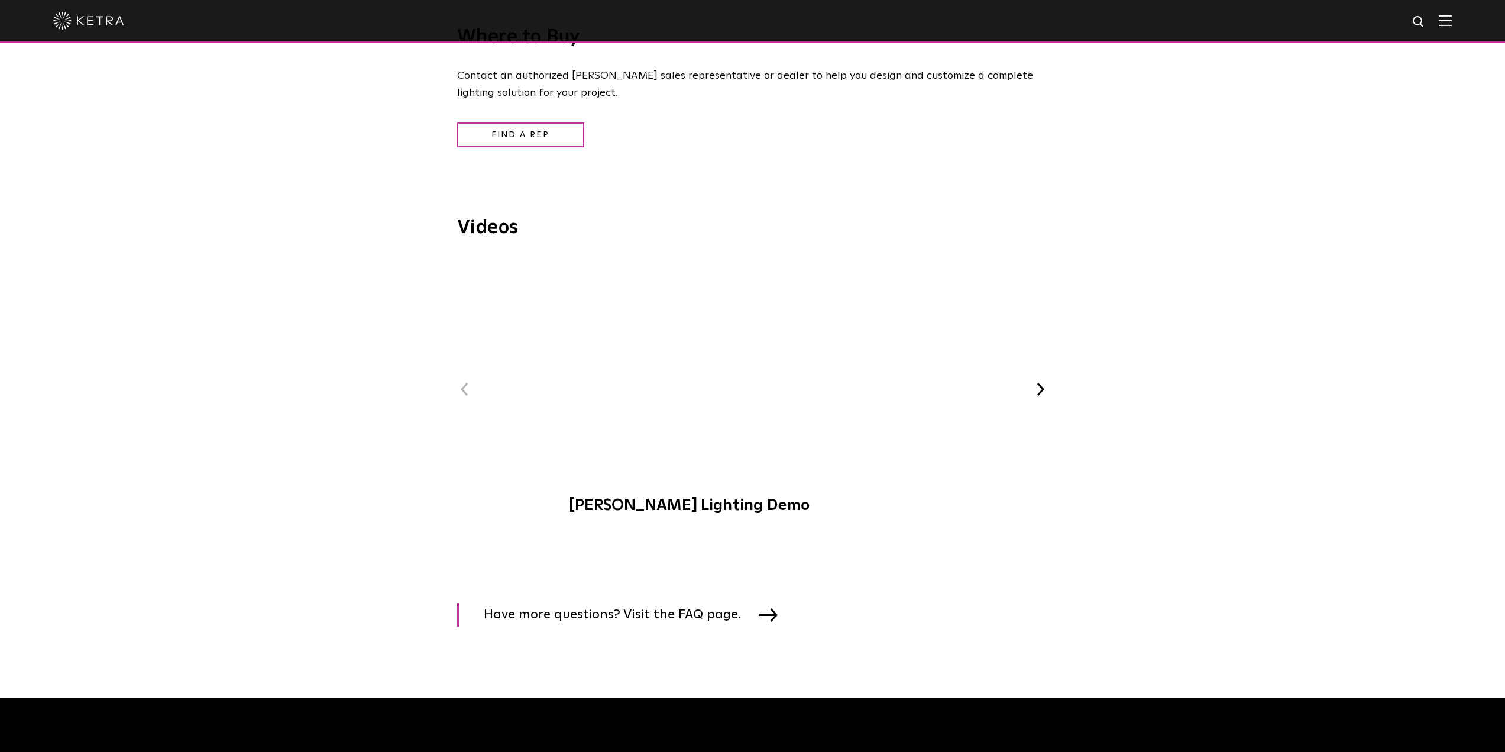
scroll to position [1639, 0]
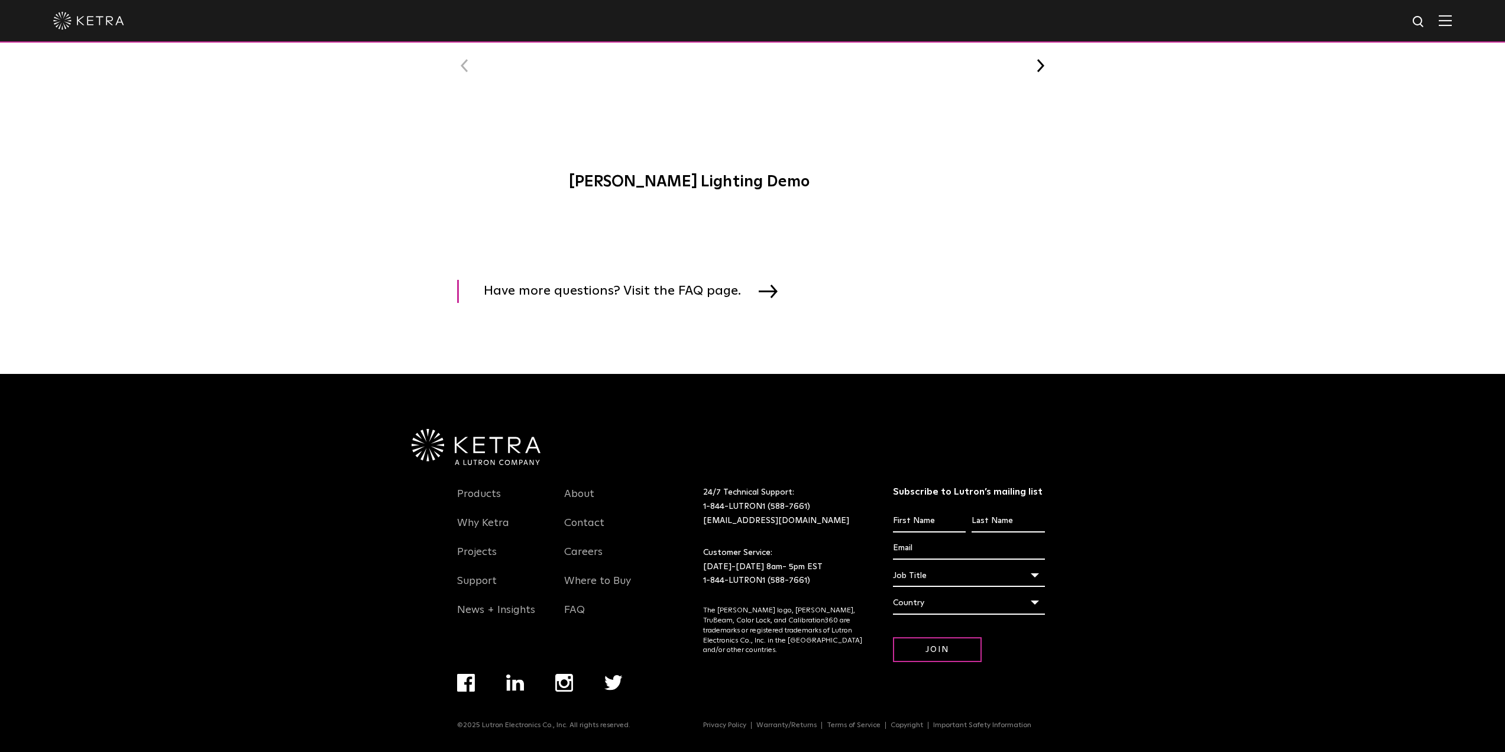
click at [479, 440] on img at bounding box center [476, 447] width 129 height 37
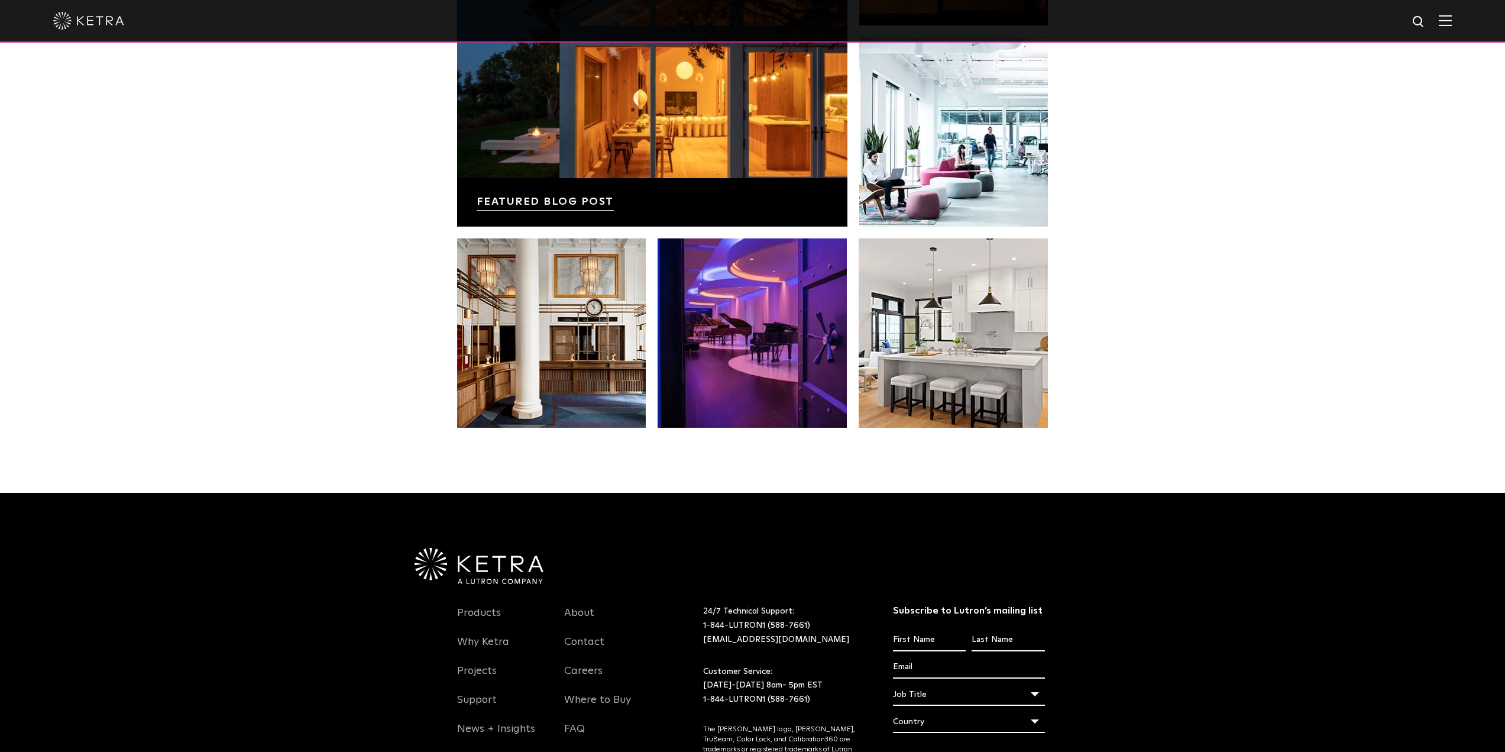
scroll to position [2365, 0]
